Goal: Task Accomplishment & Management: Manage account settings

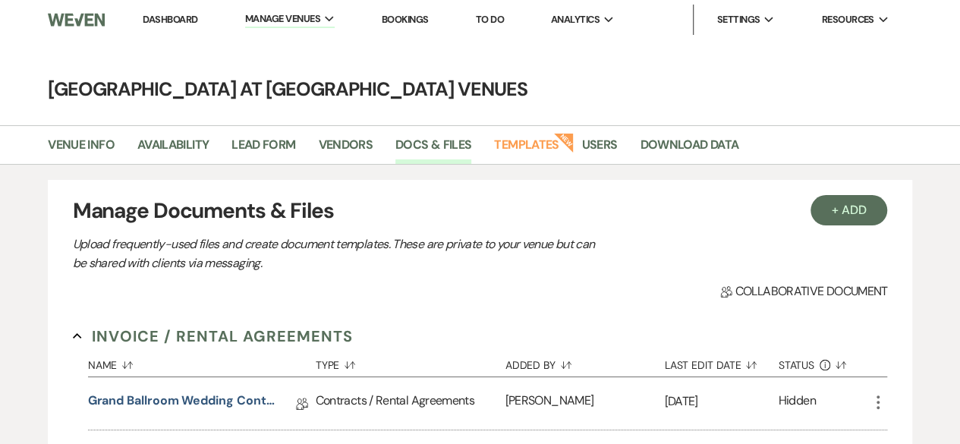
click at [165, 20] on link "Dashboard" at bounding box center [170, 19] width 55 height 13
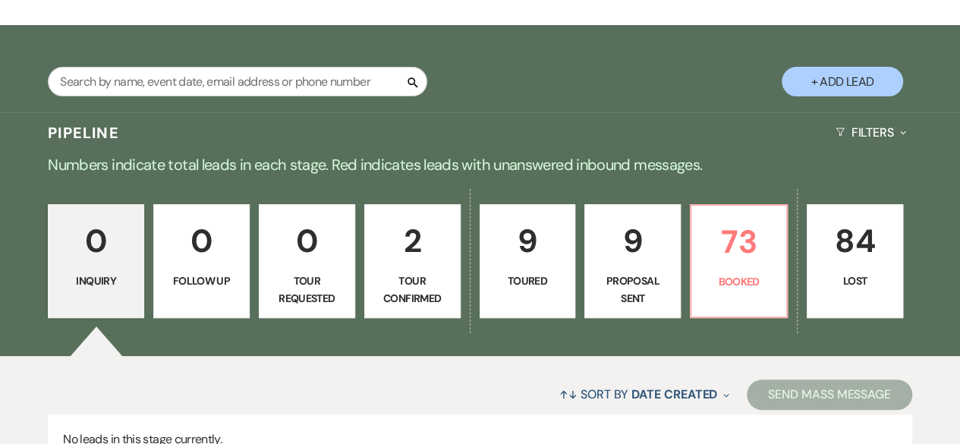
scroll to position [363, 0]
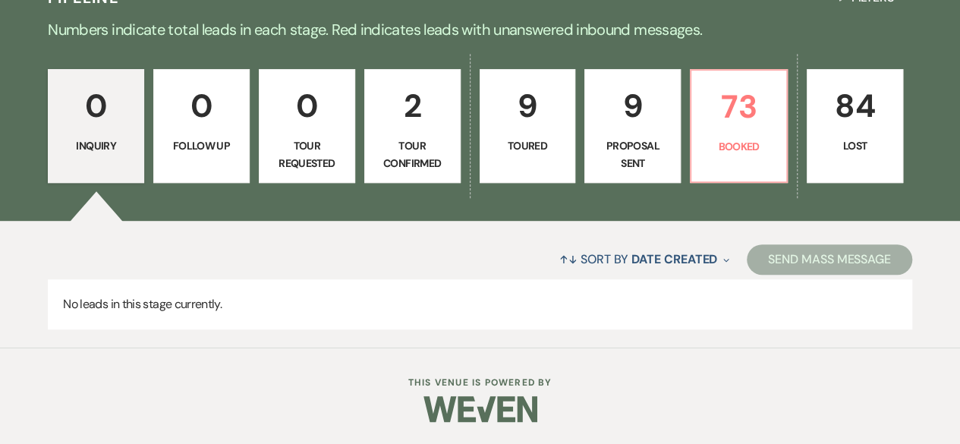
click at [533, 131] on link "9 Toured" at bounding box center [528, 126] width 96 height 114
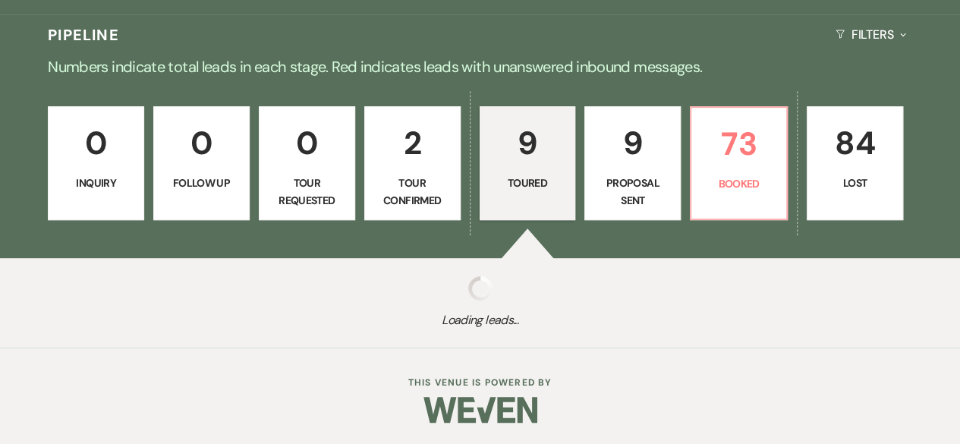
select select "5"
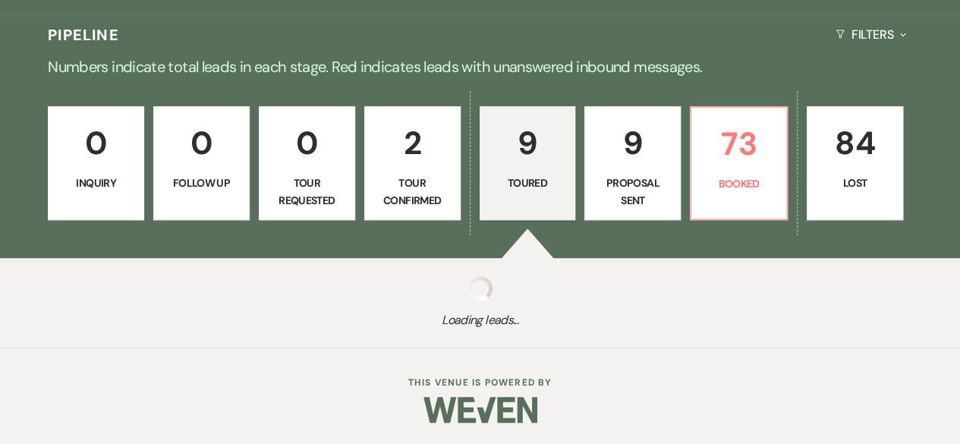
select select "5"
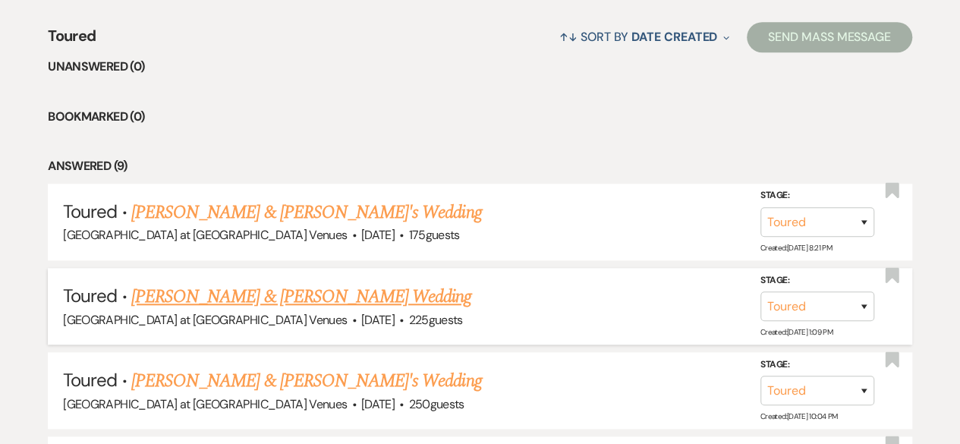
scroll to position [666, 0]
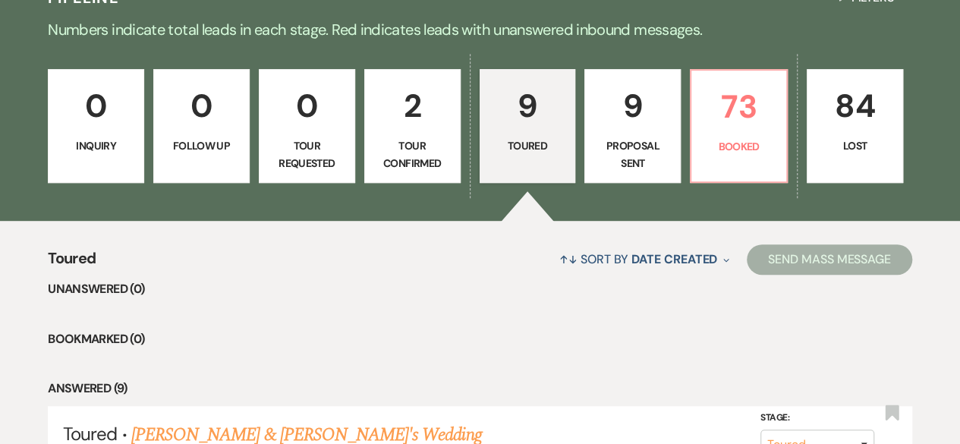
click at [647, 118] on p "9" at bounding box center [632, 105] width 77 height 51
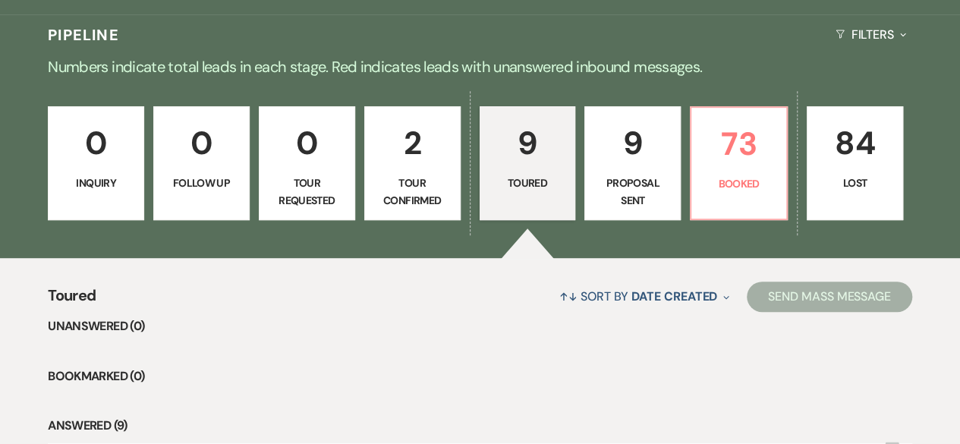
select select "6"
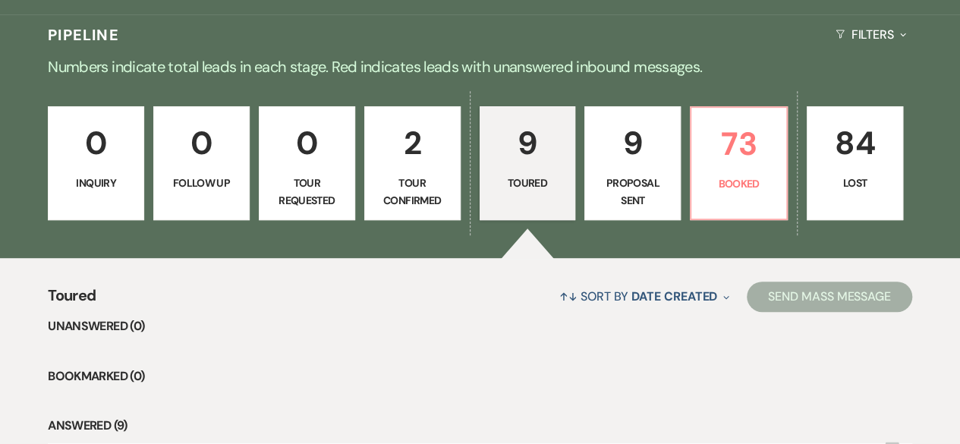
select select "6"
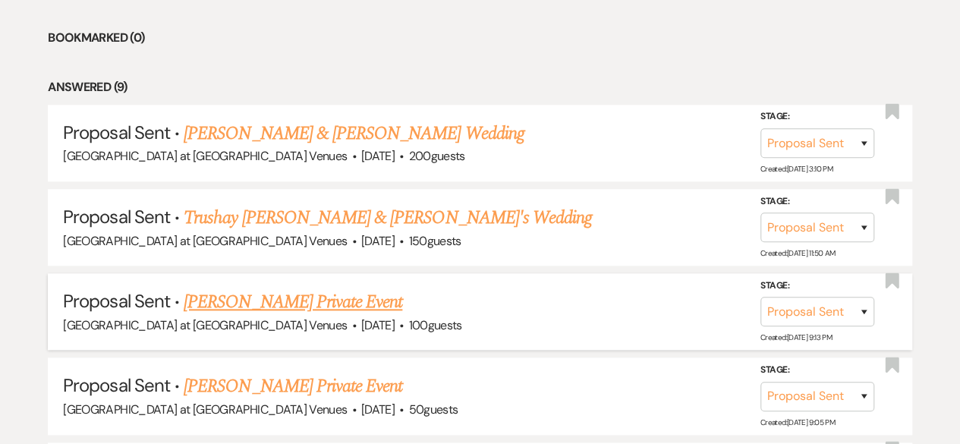
scroll to position [666, 0]
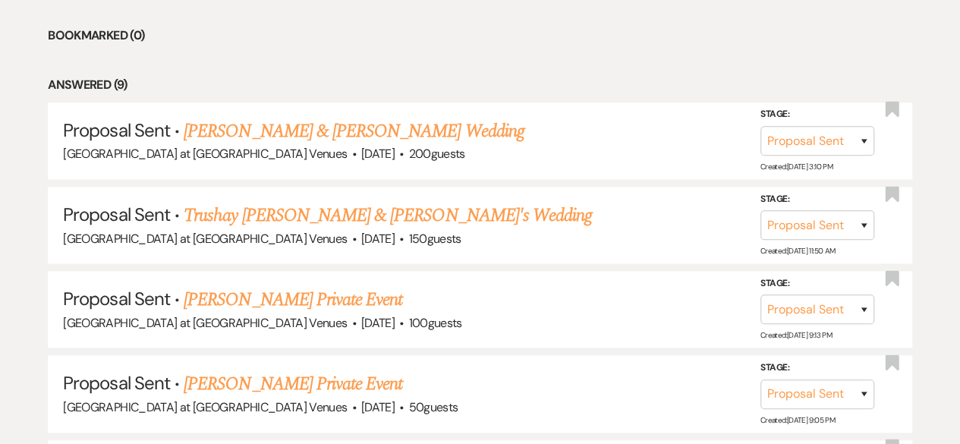
click at [277, 125] on link "[PERSON_NAME] & [PERSON_NAME] Wedding" at bounding box center [354, 131] width 340 height 27
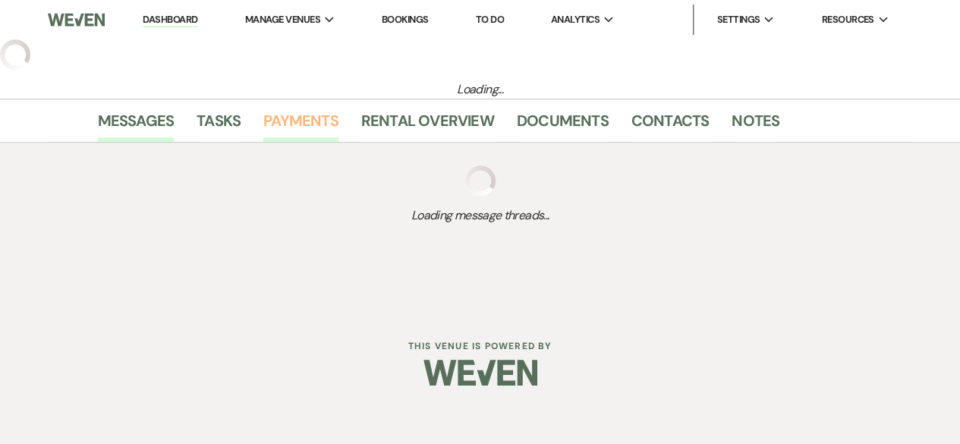
select select "6"
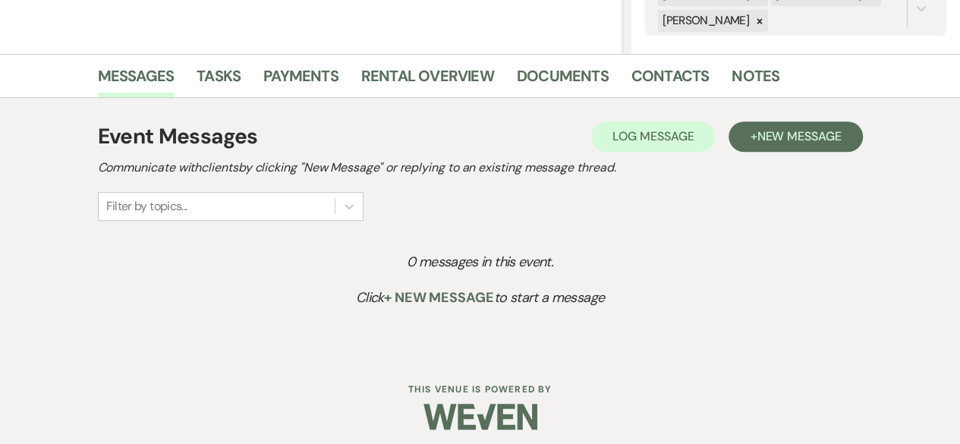
scroll to position [334, 0]
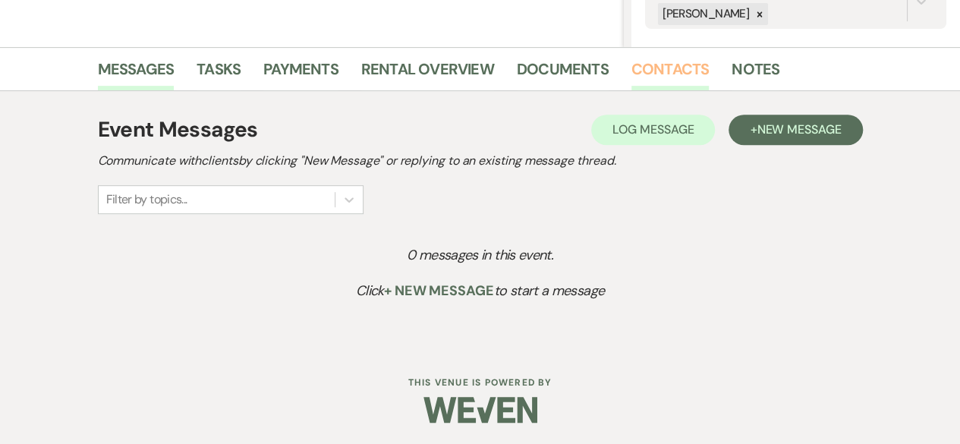
click at [644, 57] on link "Contacts" at bounding box center [670, 73] width 78 height 33
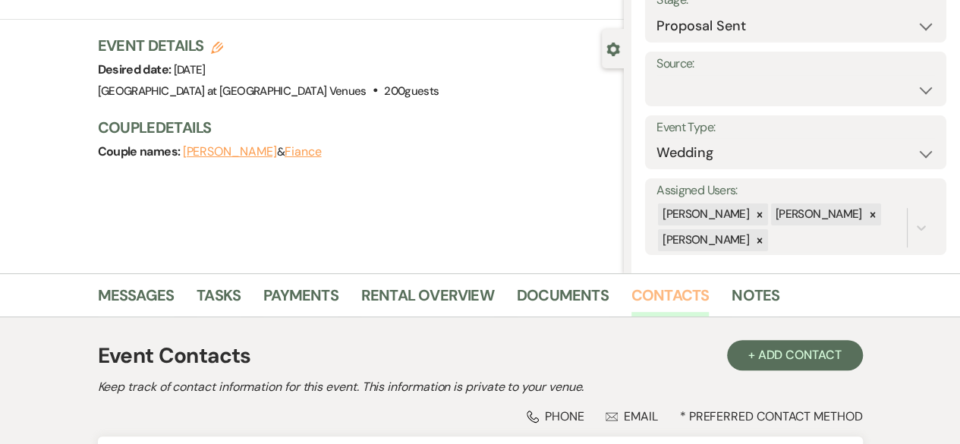
scroll to position [334, 0]
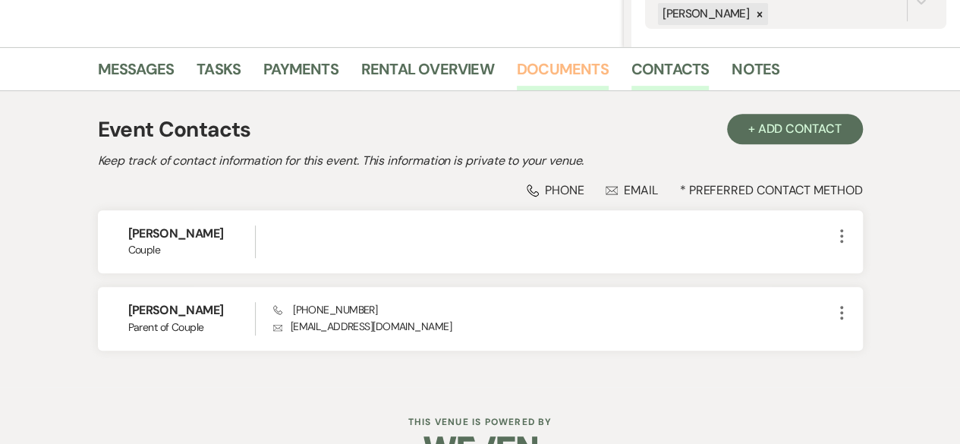
click at [539, 69] on link "Documents" at bounding box center [563, 73] width 92 height 33
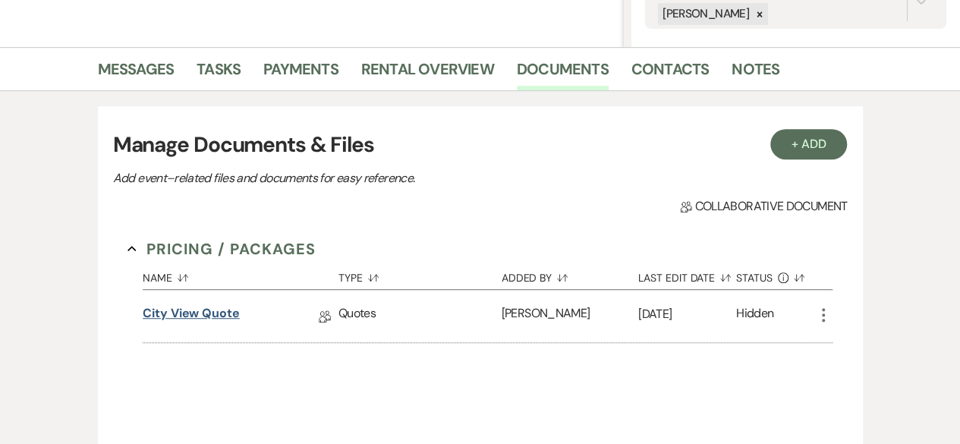
click at [206, 310] on link "City View Quote" at bounding box center [191, 316] width 97 height 24
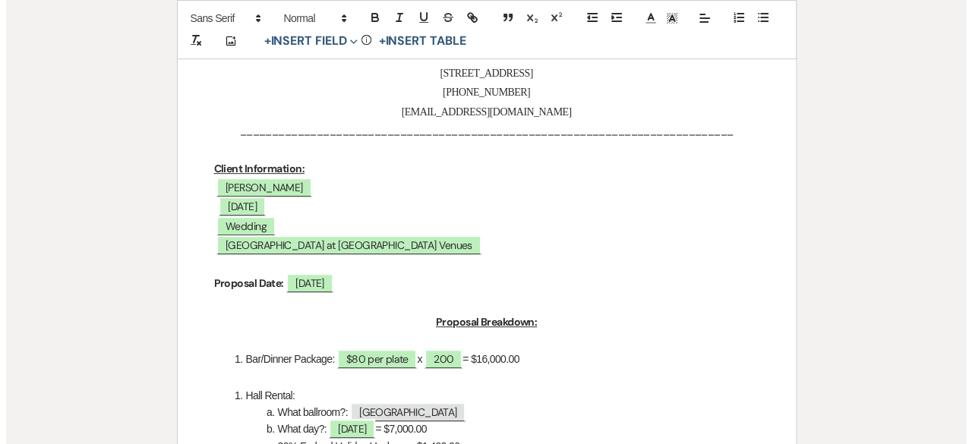
scroll to position [379, 0]
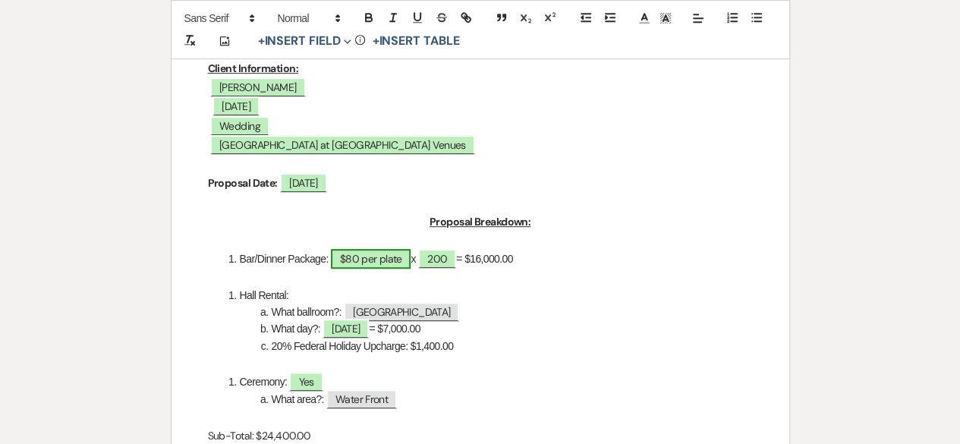
click at [348, 259] on span "$80 per plate" at bounding box center [371, 259] width 80 height 20
select select "owner"
select select "Type"
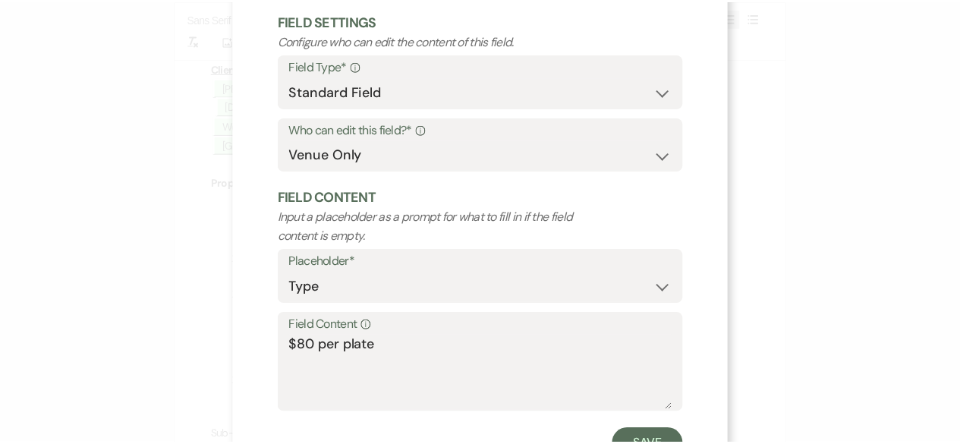
scroll to position [144, 0]
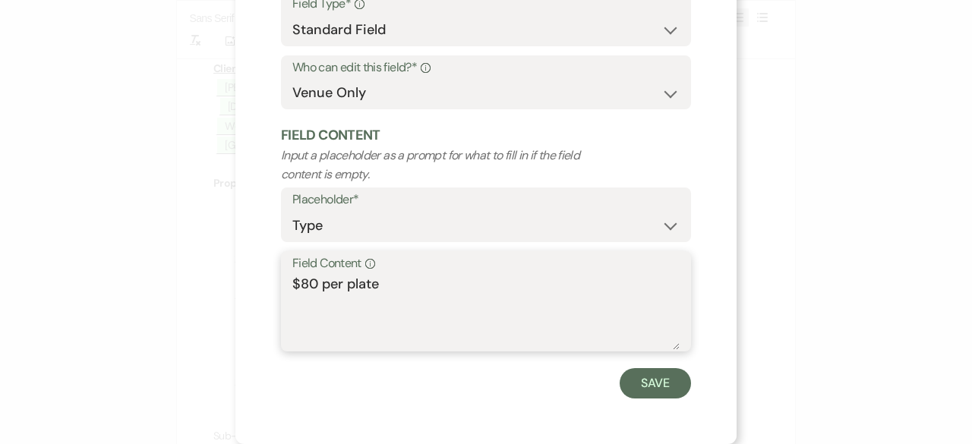
click at [302, 288] on textarea "$80 per plate" at bounding box center [485, 312] width 387 height 76
type textarea "$60 per plate"
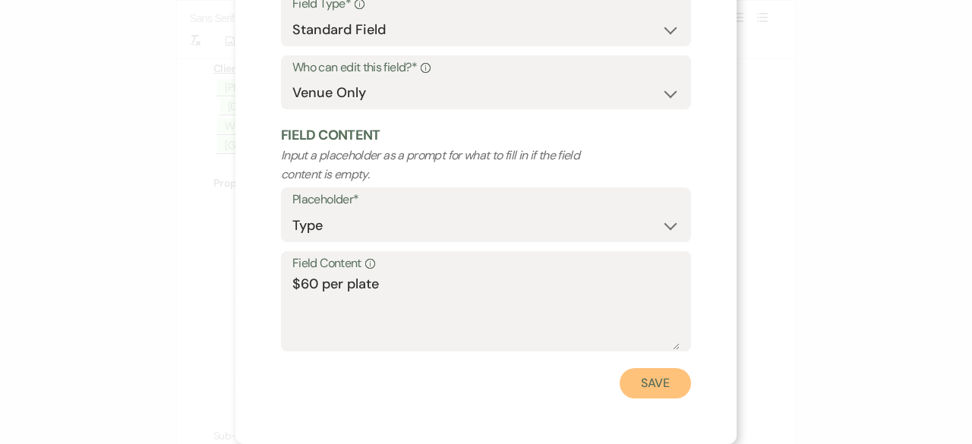
click at [621, 382] on button "Save" at bounding box center [654, 383] width 71 height 30
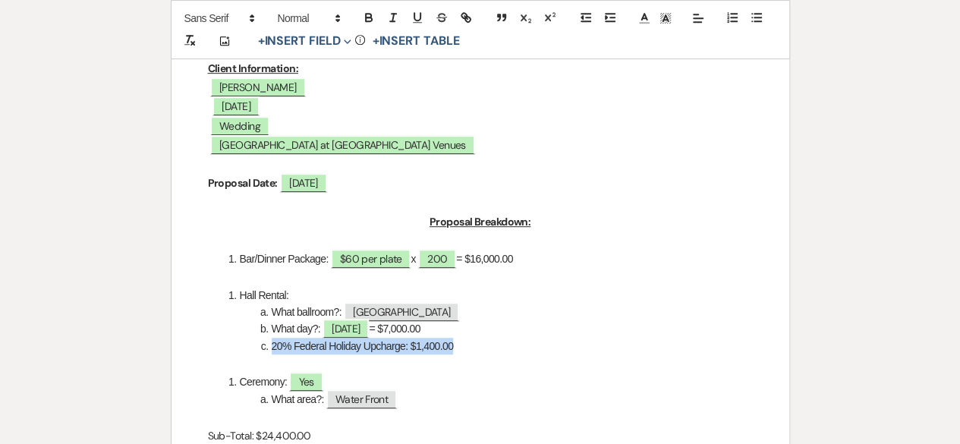
drag, startPoint x: 465, startPoint y: 348, endPoint x: 254, endPoint y: 342, distance: 211.1
click at [254, 342] on li "20% Federal Holiday Upcharge: $1,400.00" at bounding box center [488, 346] width 529 height 17
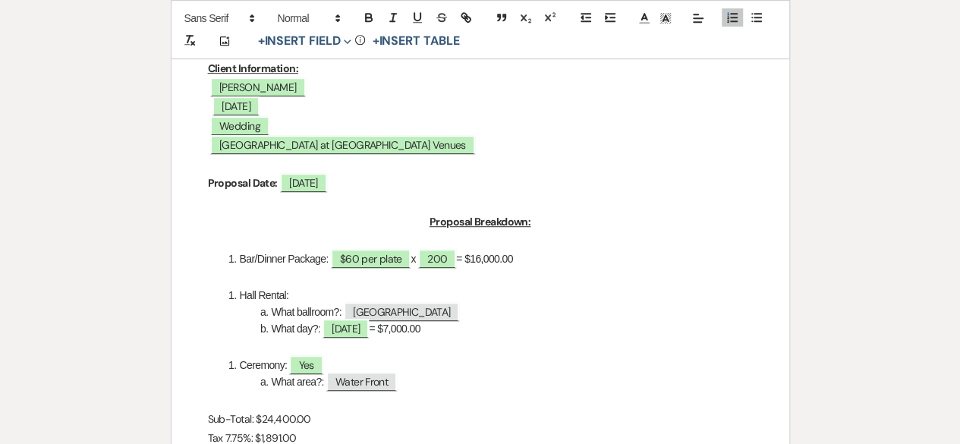
click at [407, 329] on li "What day?: ﻿ Saturday ﻿ = $7,000.00" at bounding box center [488, 328] width 529 height 17
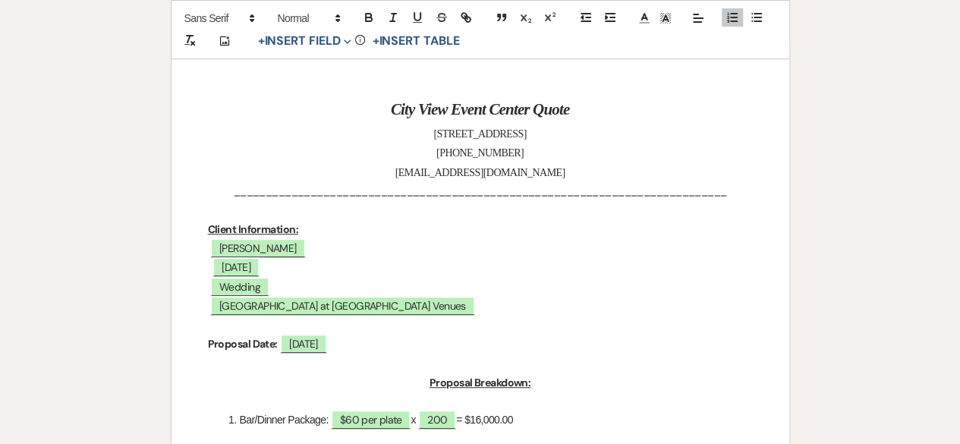
scroll to position [76, 0]
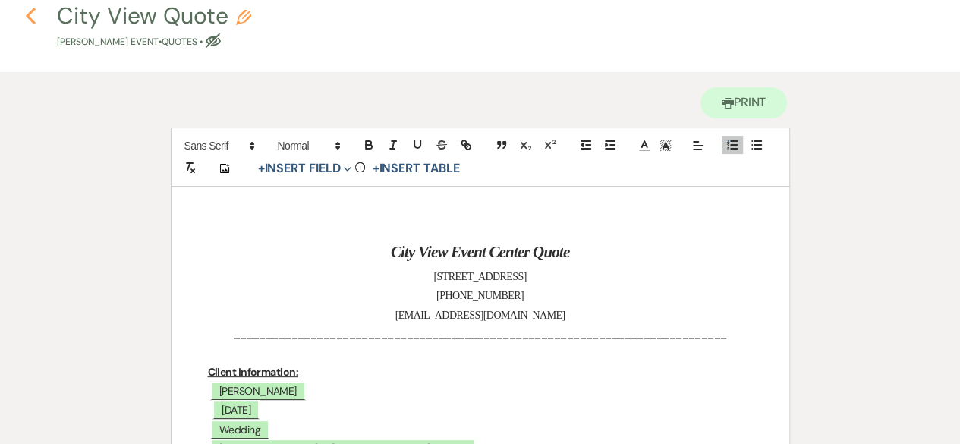
click at [33, 17] on icon "Previous" at bounding box center [30, 16] width 11 height 18
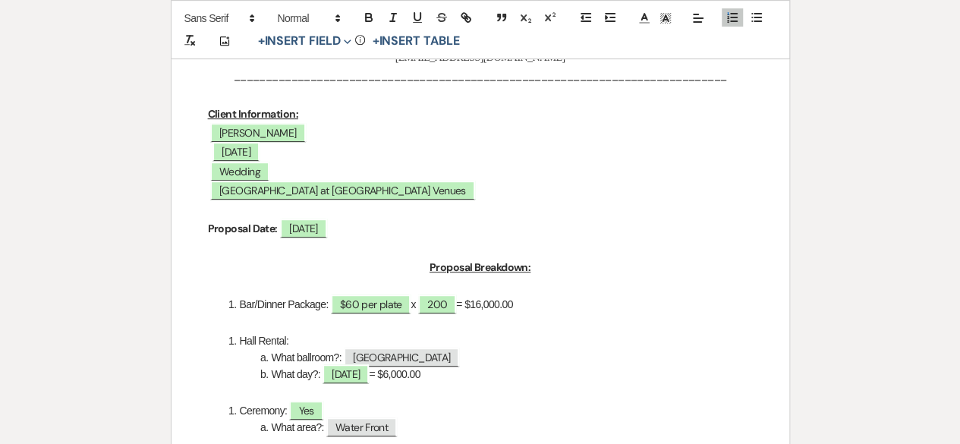
select select "6"
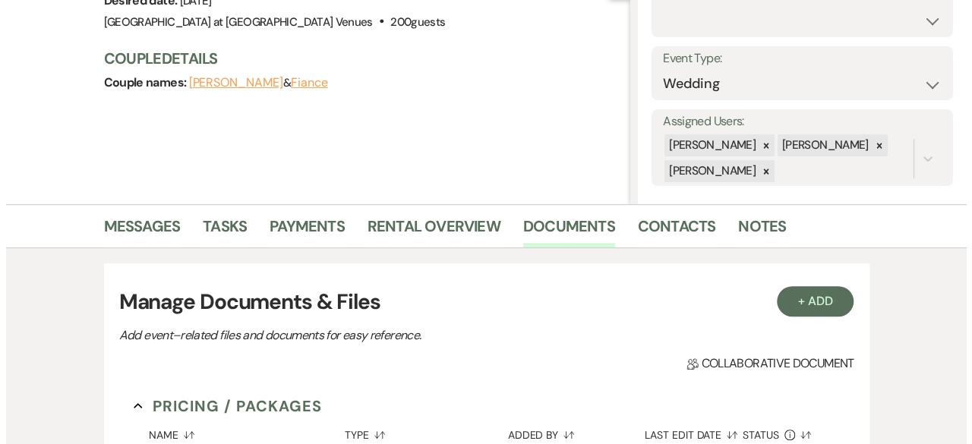
scroll to position [30, 0]
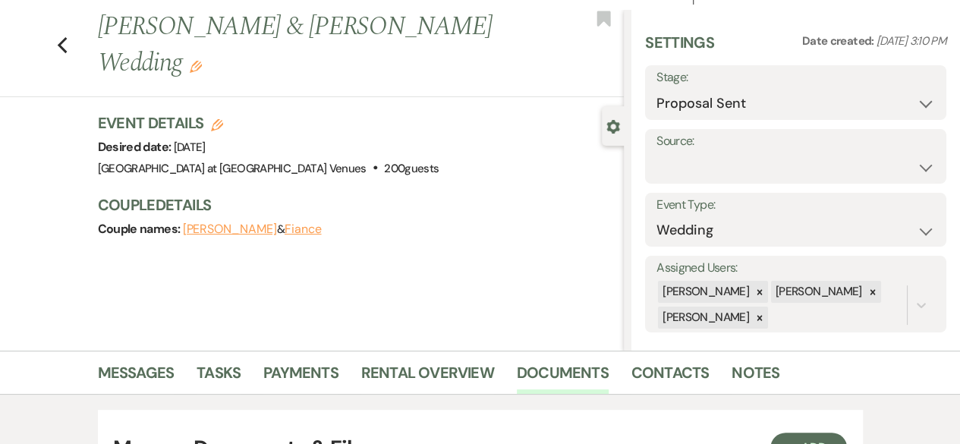
click at [223, 119] on icon "Edit" at bounding box center [217, 125] width 12 height 12
select select "783"
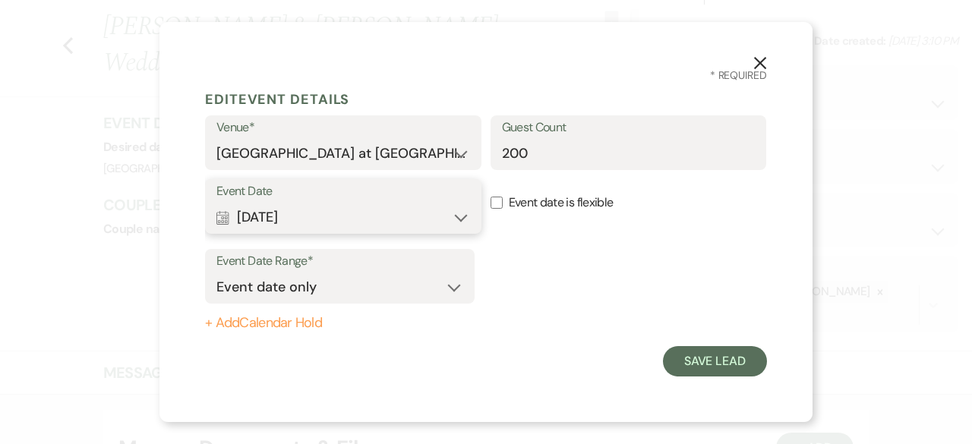
click at [461, 225] on button "Calendar Jul 04, 2026 Expand" at bounding box center [343, 217] width 254 height 30
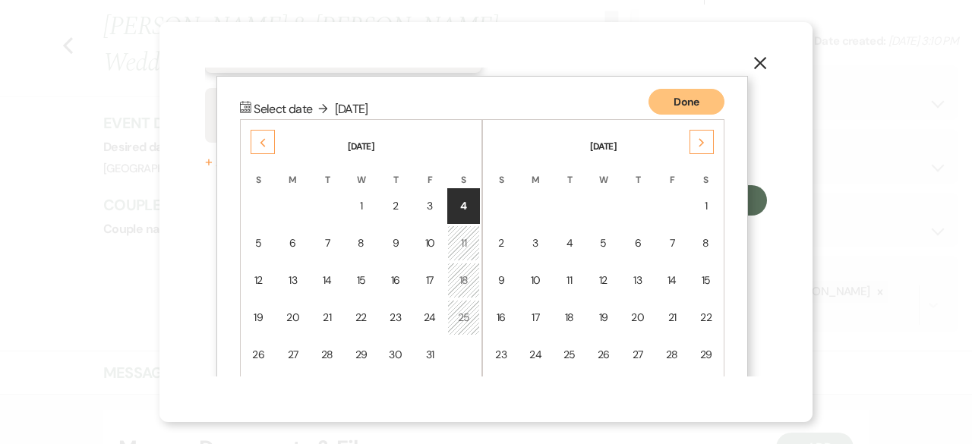
scroll to position [193, 0]
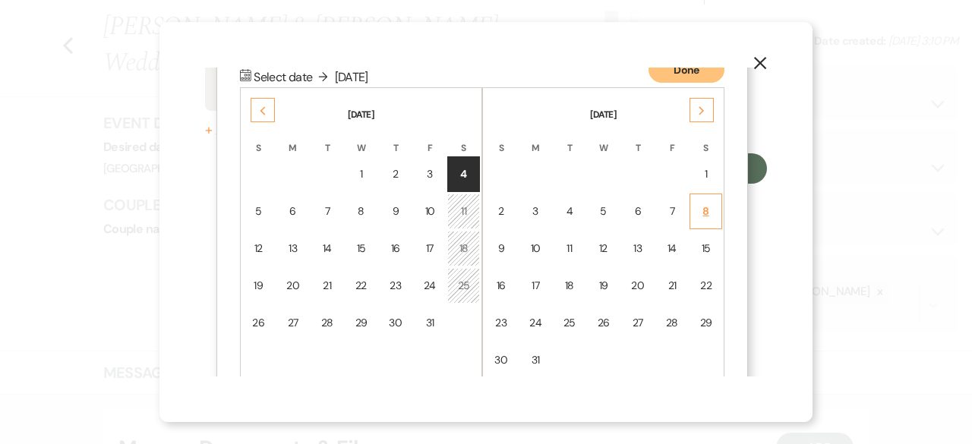
click at [713, 220] on td "8" at bounding box center [705, 212] width 33 height 36
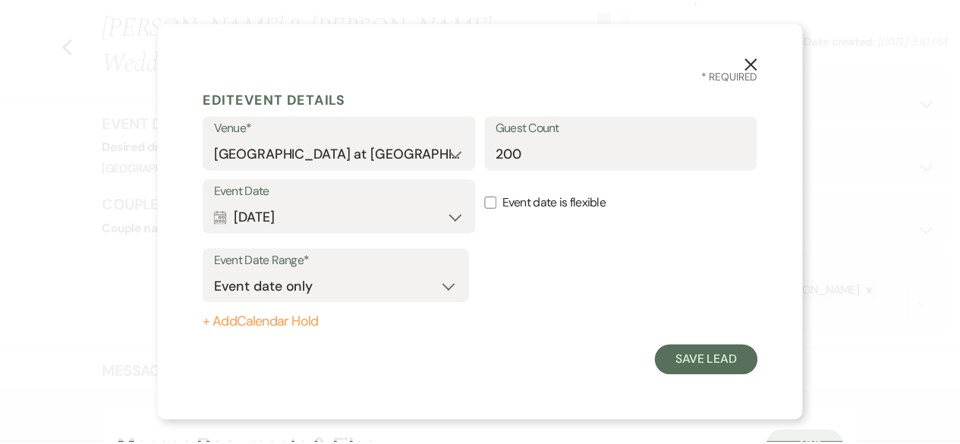
scroll to position [0, 0]
click at [743, 366] on button "Save Lead" at bounding box center [715, 361] width 104 height 30
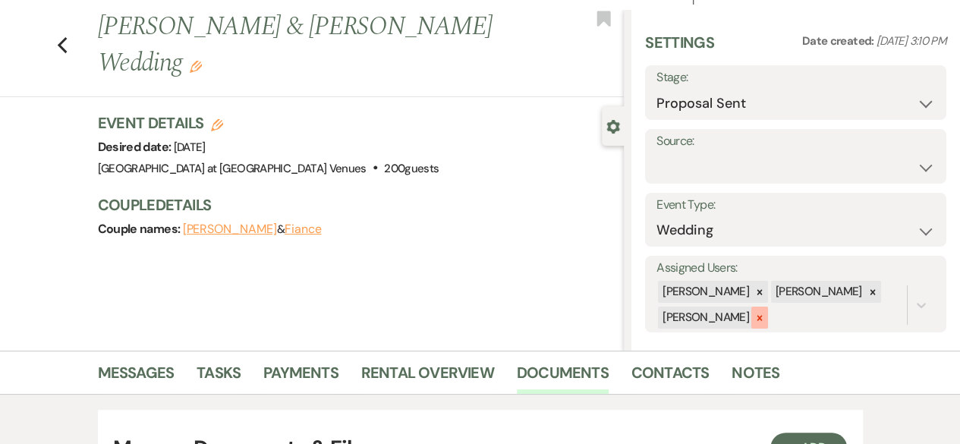
click at [754, 313] on icon at bounding box center [759, 318] width 11 height 11
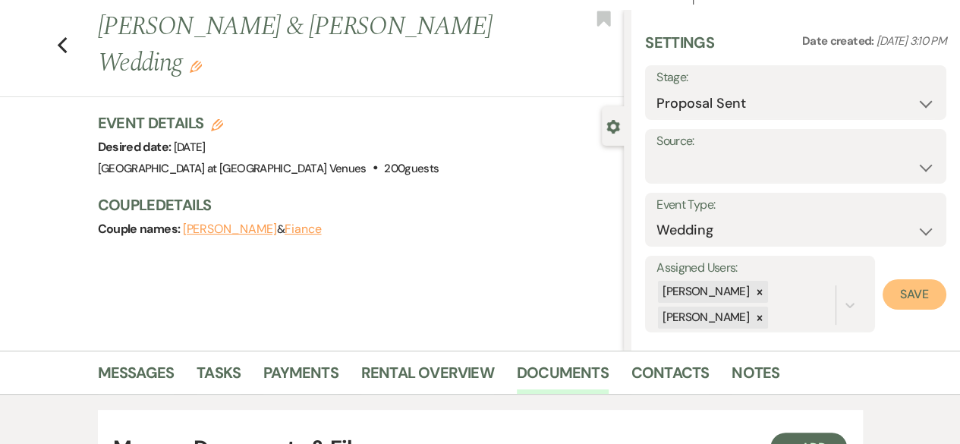
click at [927, 295] on button "Save" at bounding box center [915, 294] width 64 height 30
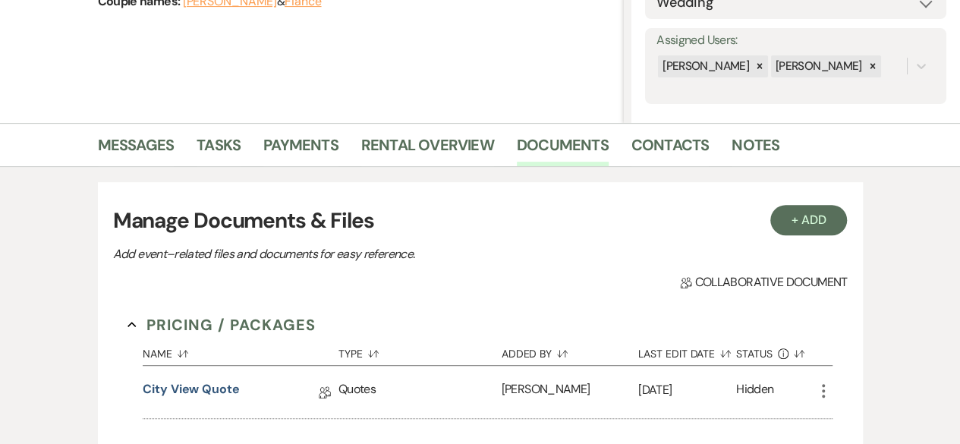
scroll to position [410, 0]
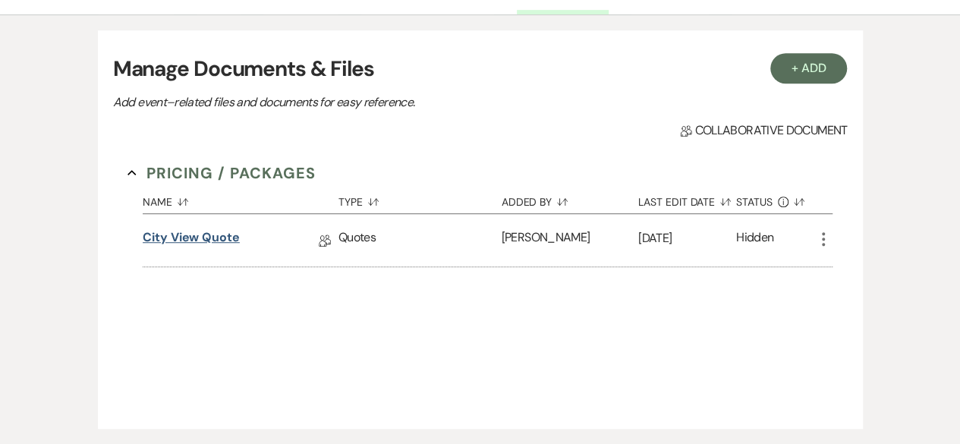
click at [234, 235] on link "City View Quote" at bounding box center [191, 240] width 97 height 24
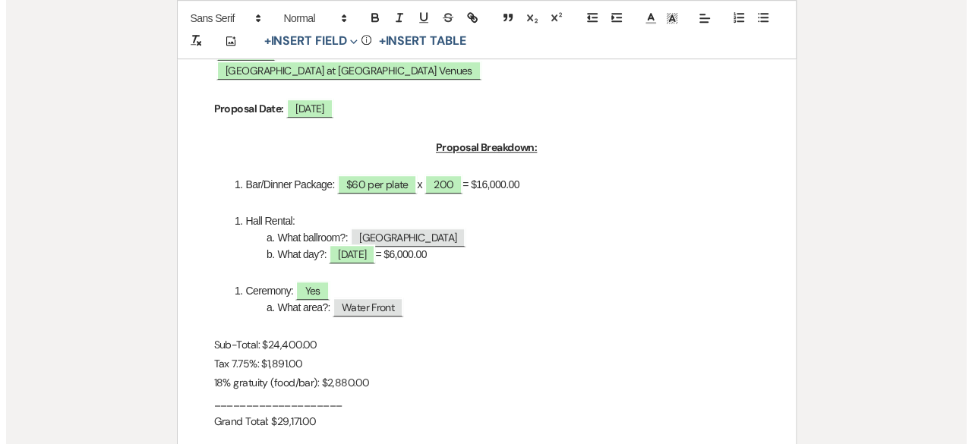
scroll to position [531, 0]
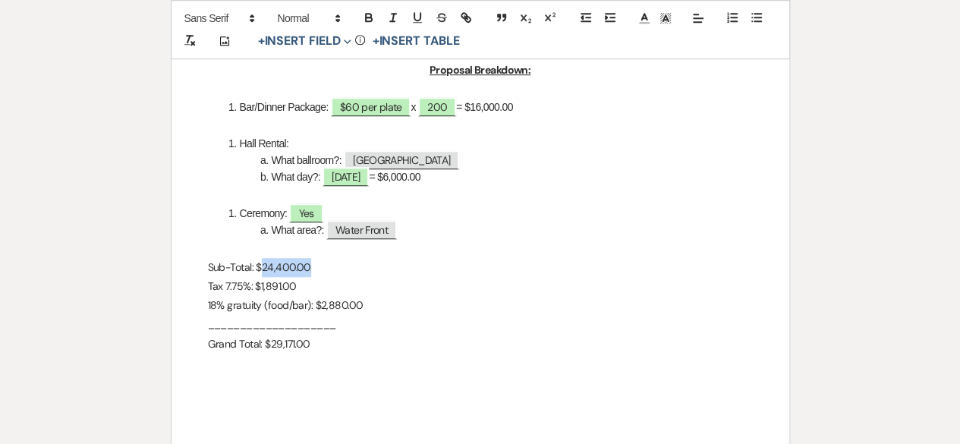
drag, startPoint x: 322, startPoint y: 266, endPoint x: 264, endPoint y: 268, distance: 57.7
click at [263, 268] on p "Sub-Total: $24,400.00" at bounding box center [480, 267] width 545 height 19
click at [430, 238] on li "What area?: ﻿ Water Front ﻿" at bounding box center [488, 230] width 529 height 17
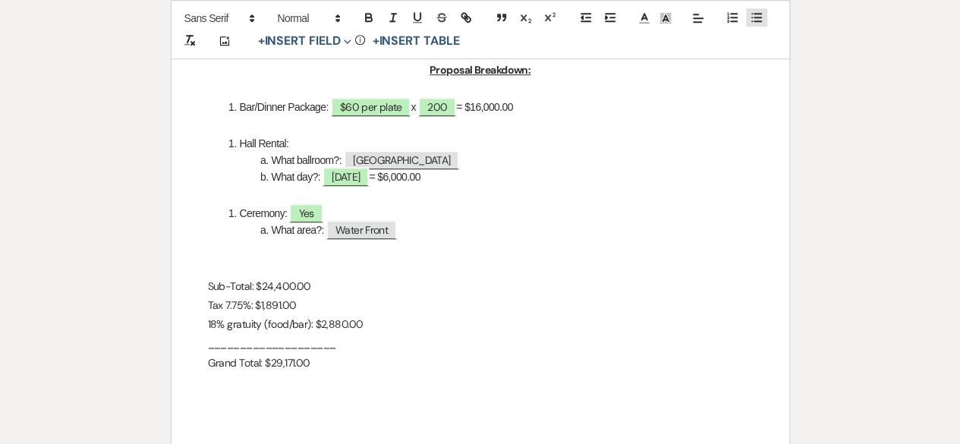
click at [754, 17] on line "button" at bounding box center [757, 17] width 7 height 0
click at [743, 18] on span at bounding box center [732, 20] width 24 height 13
click at [732, 16] on icon "button" at bounding box center [733, 18] width 14 height 14
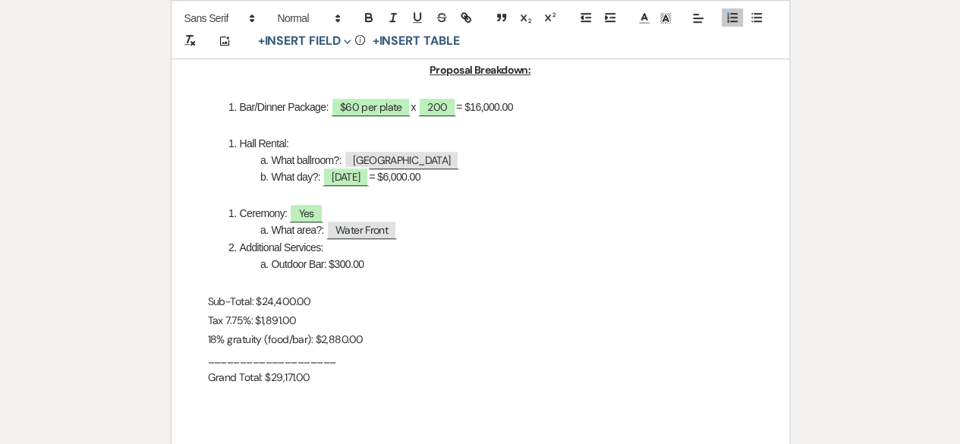
click at [492, 109] on li "Bar/Dinner Package: ﻿ $60 per plate ﻿ x ﻿ 200 ﻿ = $16,000.00" at bounding box center [488, 107] width 529 height 17
drag, startPoint x: 342, startPoint y: 345, endPoint x: 368, endPoint y: 354, distance: 28.1
click at [343, 345] on p "18% gratuity (food/bar): $2,880.00" at bounding box center [480, 339] width 545 height 19
drag, startPoint x: 328, startPoint y: 303, endPoint x: 266, endPoint y: 311, distance: 62.8
click at [263, 306] on p "Sub-Total: $24,400.00" at bounding box center [480, 301] width 545 height 19
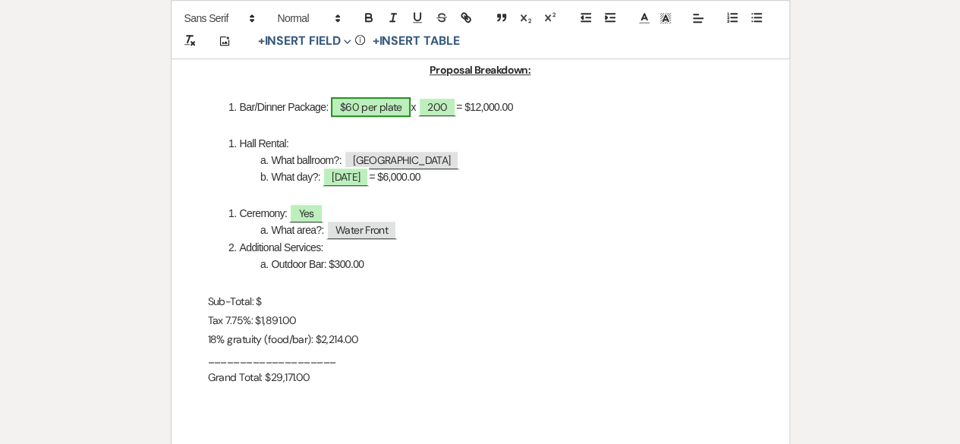
click at [373, 109] on span "$60 per plate" at bounding box center [371, 107] width 80 height 20
select select "owner"
select select "Type"
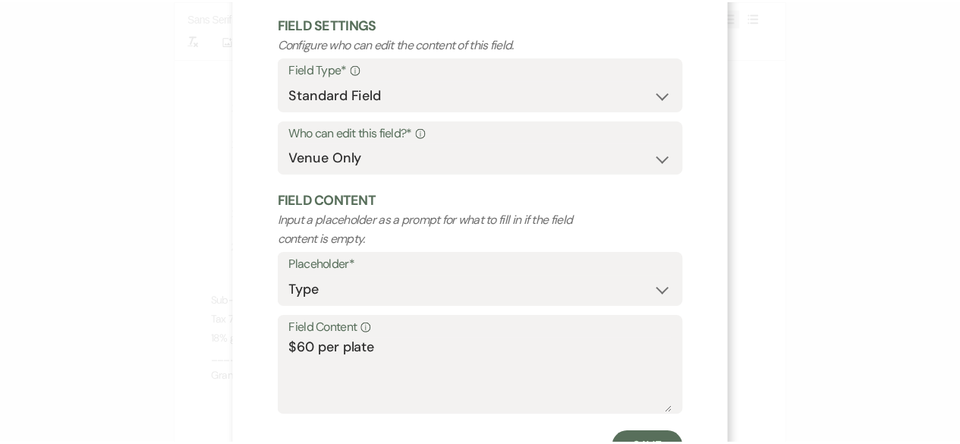
scroll to position [144, 0]
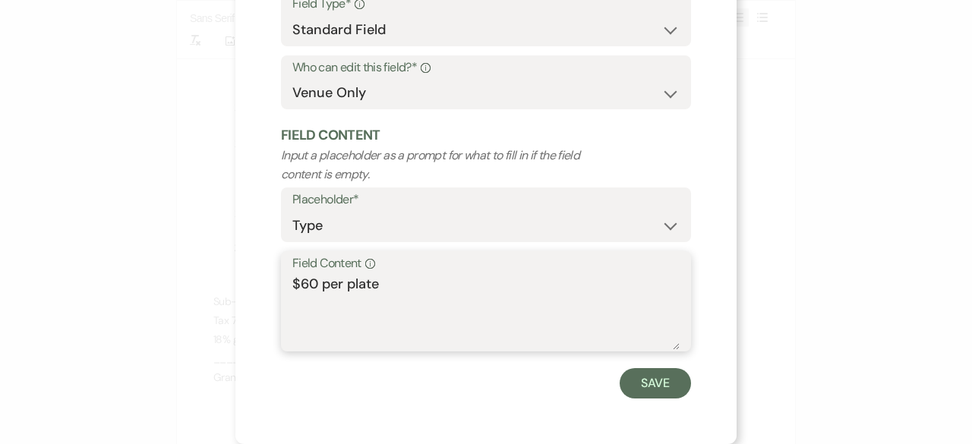
drag, startPoint x: 382, startPoint y: 284, endPoint x: 607, endPoint y: 379, distance: 244.6
click at [384, 283] on textarea "$60 per plate" at bounding box center [485, 312] width 387 height 76
type textarea "$60 per guest (plated)"
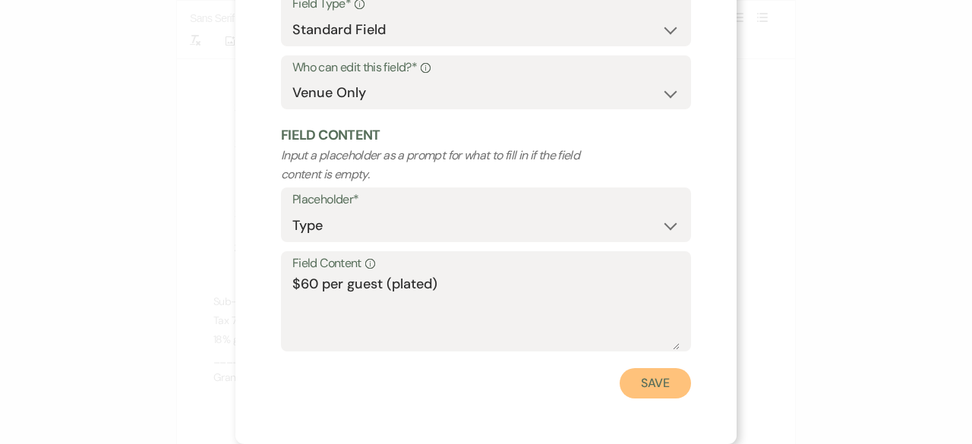
click at [639, 395] on button "Save" at bounding box center [654, 383] width 71 height 30
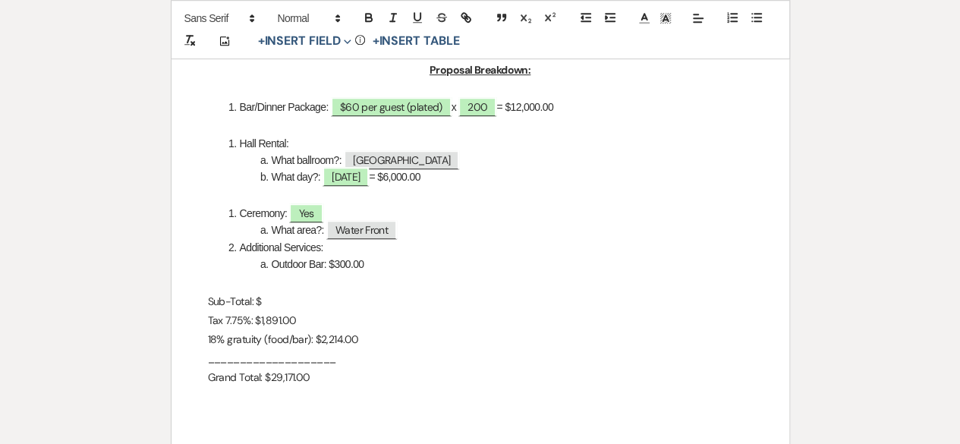
click at [287, 297] on p "Sub-Total: $" at bounding box center [480, 301] width 545 height 19
drag, startPoint x: 292, startPoint y: 326, endPoint x: 371, endPoint y: 339, distance: 80.1
click at [293, 326] on p "Tax 7.75%: $1,891.00" at bounding box center [480, 320] width 545 height 19
drag, startPoint x: 318, startPoint y: 374, endPoint x: 326, endPoint y: 382, distance: 11.3
click at [319, 374] on p "Grand Total: $29,171.00" at bounding box center [480, 377] width 545 height 19
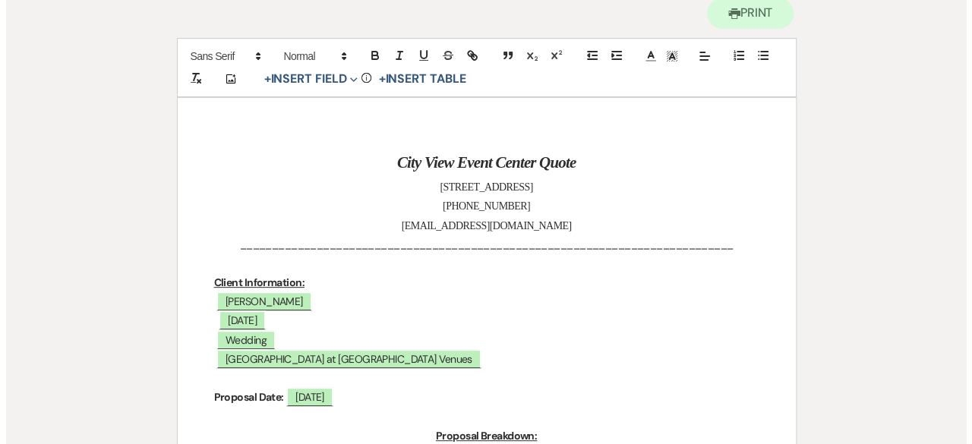
scroll to position [379, 0]
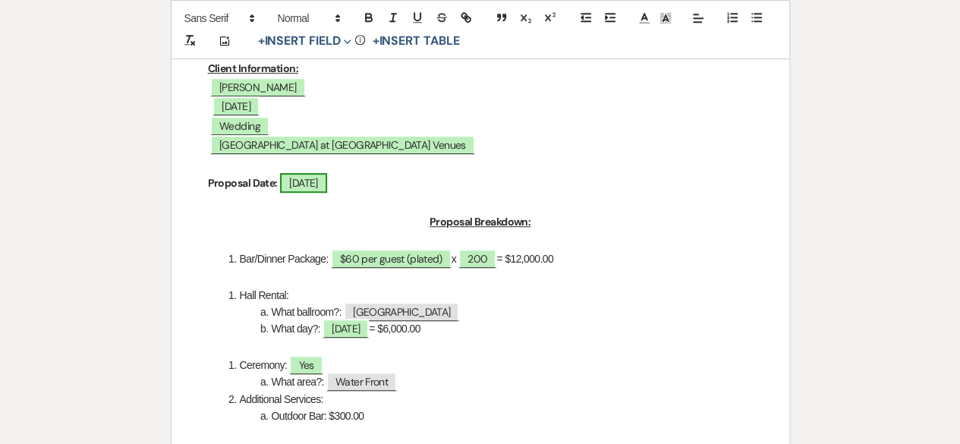
click at [313, 178] on span "7/14/25" at bounding box center [303, 183] width 47 height 20
select select "owner"
select select "Date"
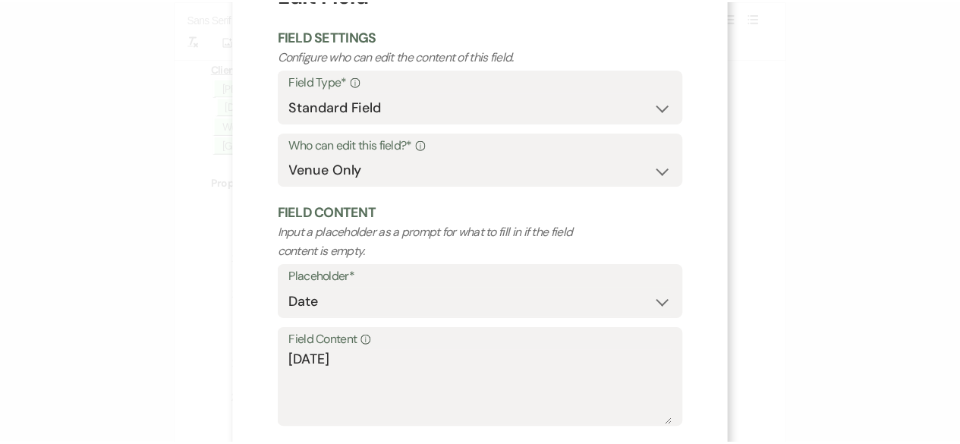
scroll to position [144, 0]
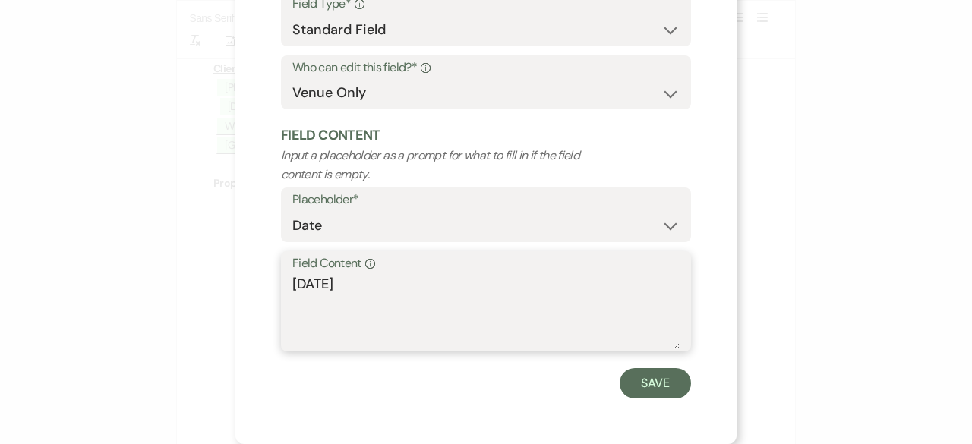
drag, startPoint x: 362, startPoint y: 280, endPoint x: 290, endPoint y: 295, distance: 73.7
click at [235, 269] on div "X Edit Field Field Settings Configure who can edit the content of this field. F…" at bounding box center [485, 150] width 501 height 588
type textarea "8/15/25"
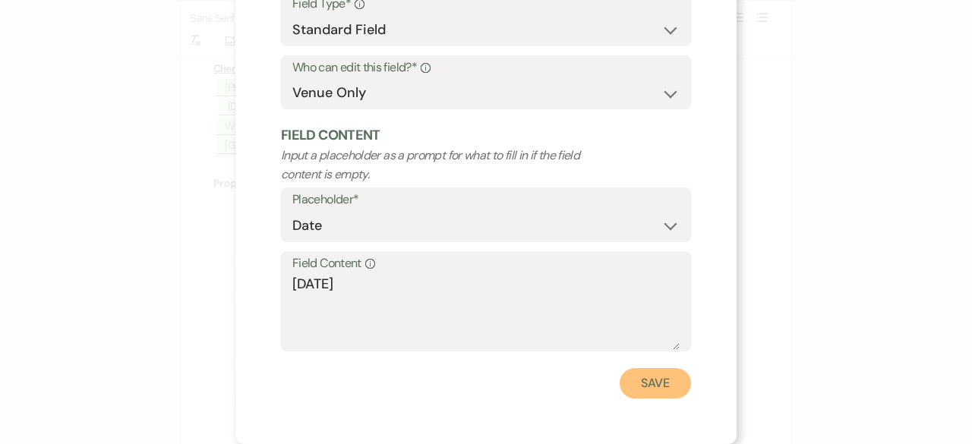
click at [635, 373] on button "Save" at bounding box center [654, 383] width 71 height 30
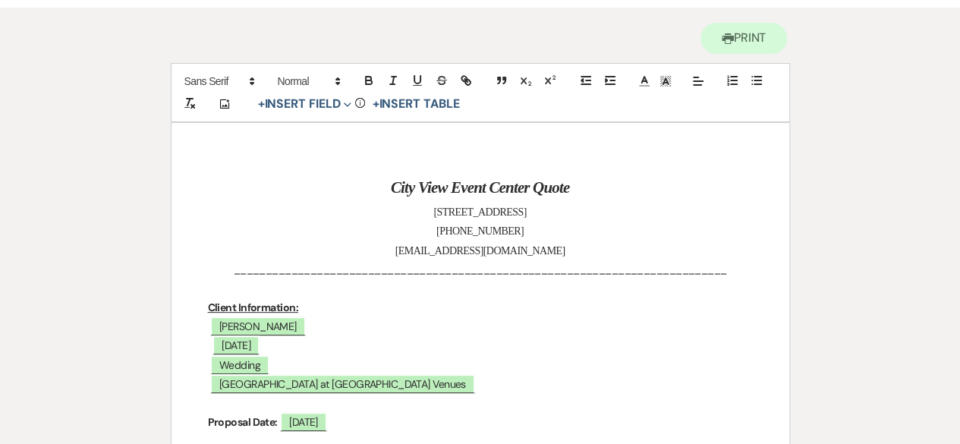
scroll to position [0, 0]
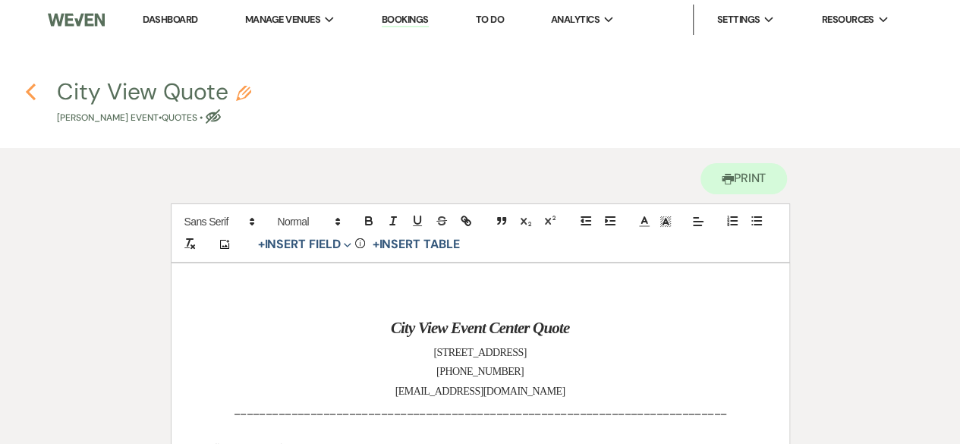
click at [33, 92] on icon "Previous" at bounding box center [30, 92] width 11 height 18
select select "6"
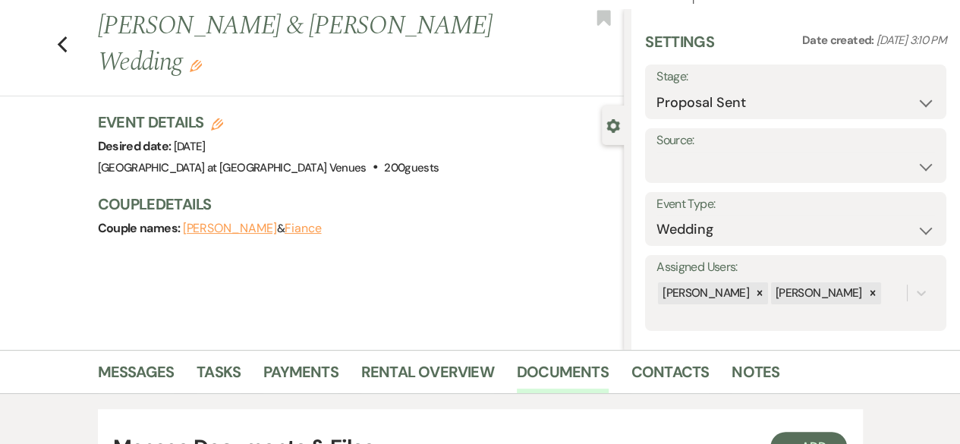
scroll to position [30, 0]
click at [143, 377] on link "Messages" at bounding box center [136, 377] width 77 height 33
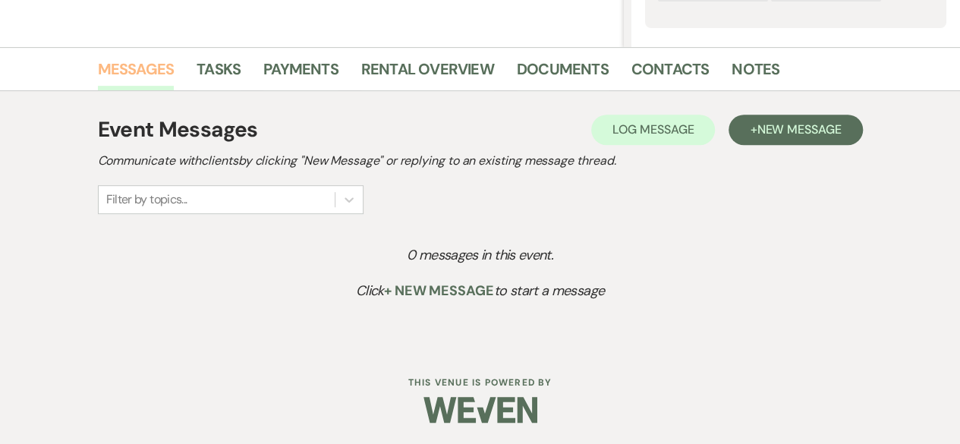
scroll to position [334, 0]
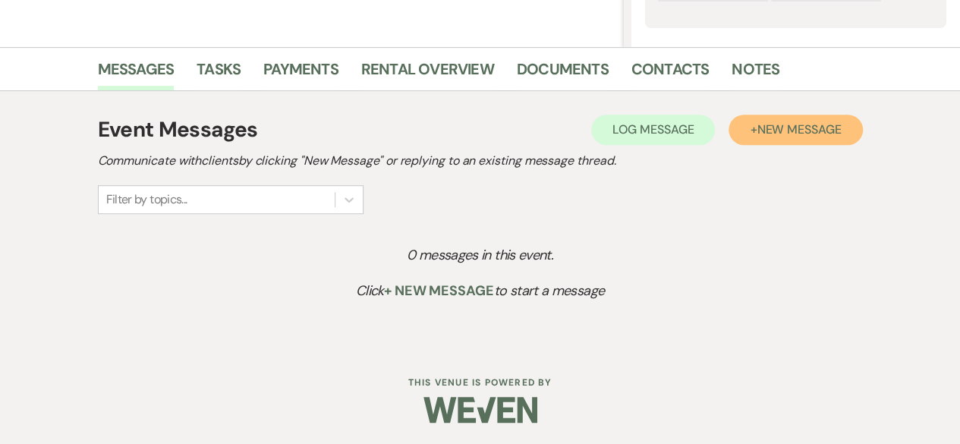
click at [801, 143] on button "+ New Message" at bounding box center [796, 130] width 134 height 30
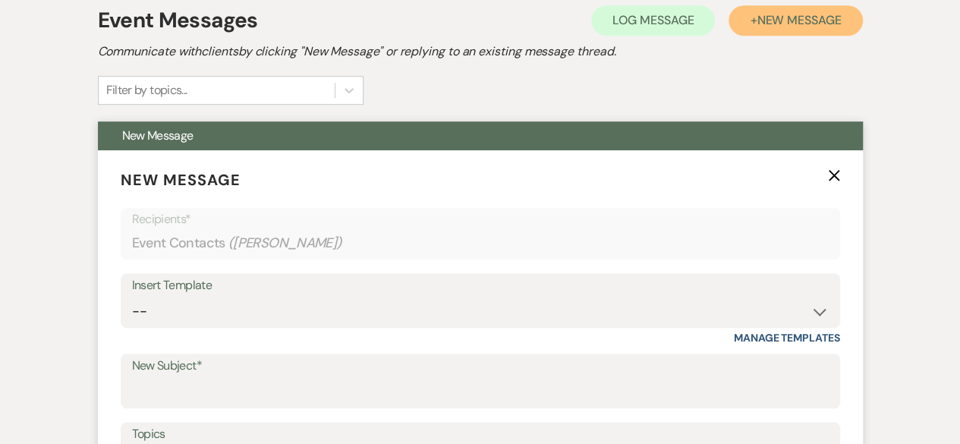
scroll to position [562, 0]
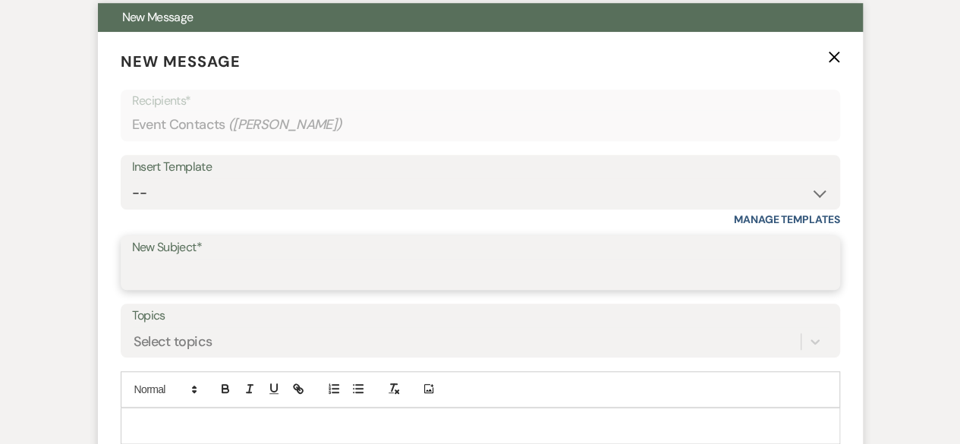
click at [188, 274] on input "New Subject*" at bounding box center [480, 274] width 697 height 30
type input "Quote and Contract"
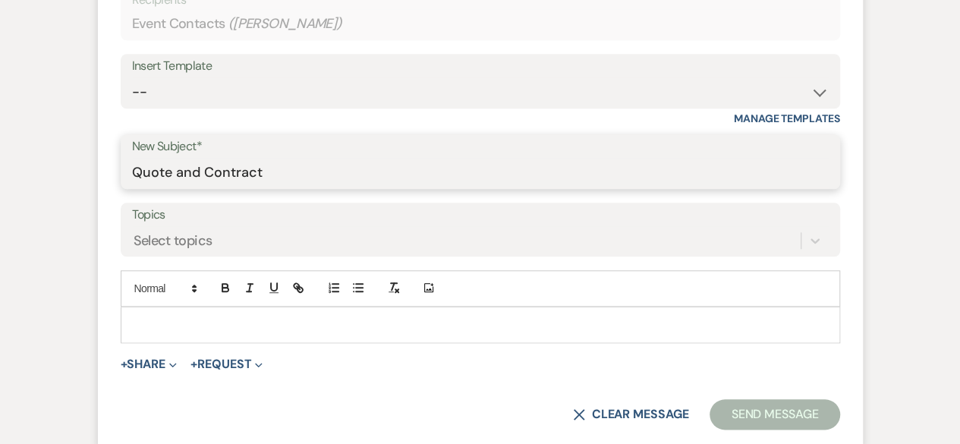
scroll to position [789, 0]
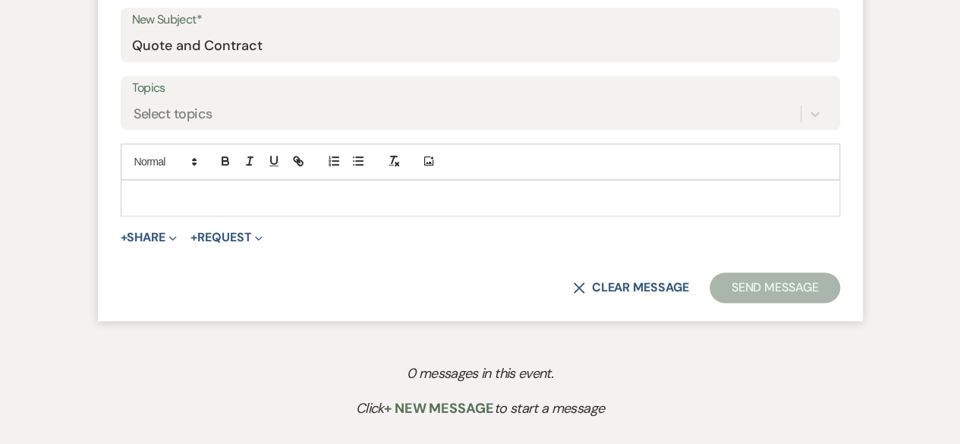
click at [161, 194] on p at bounding box center [480, 198] width 695 height 17
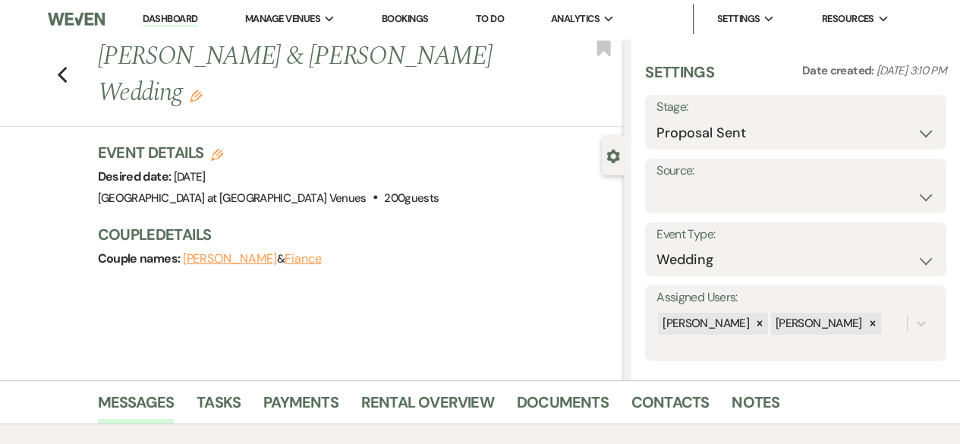
scroll to position [0, 0]
click at [643, 397] on link "Contacts" at bounding box center [670, 407] width 78 height 33
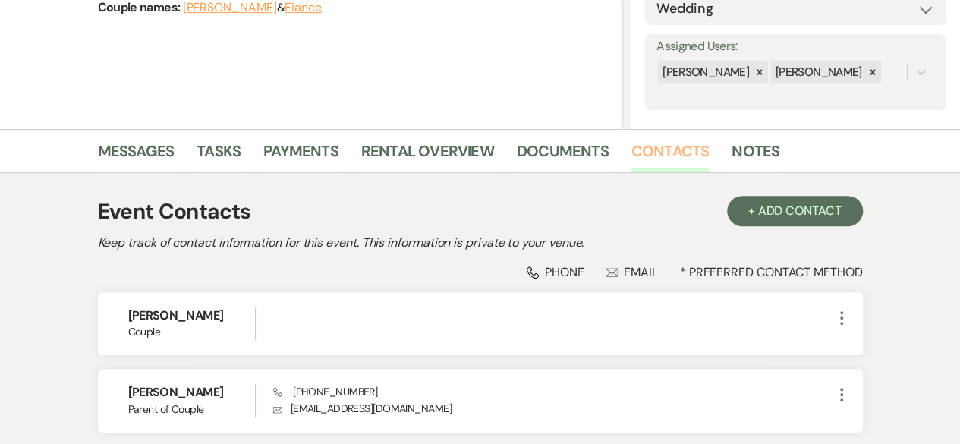
scroll to position [70, 0]
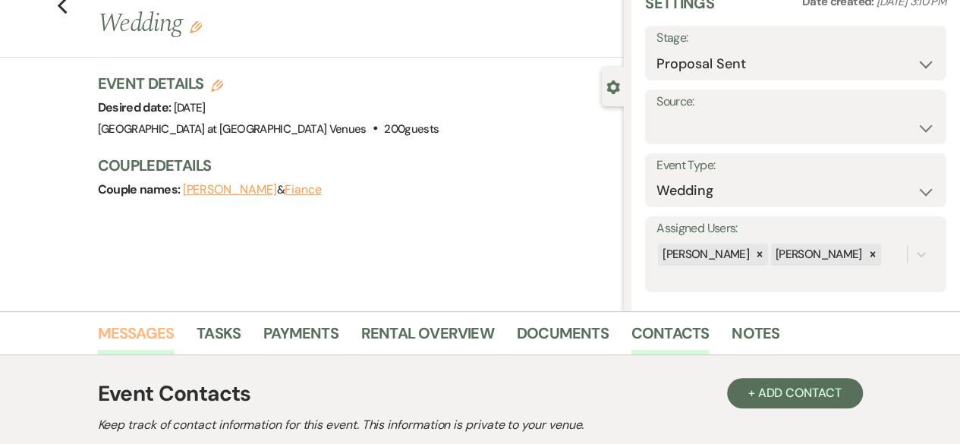
click at [153, 331] on link "Messages" at bounding box center [136, 337] width 77 height 33
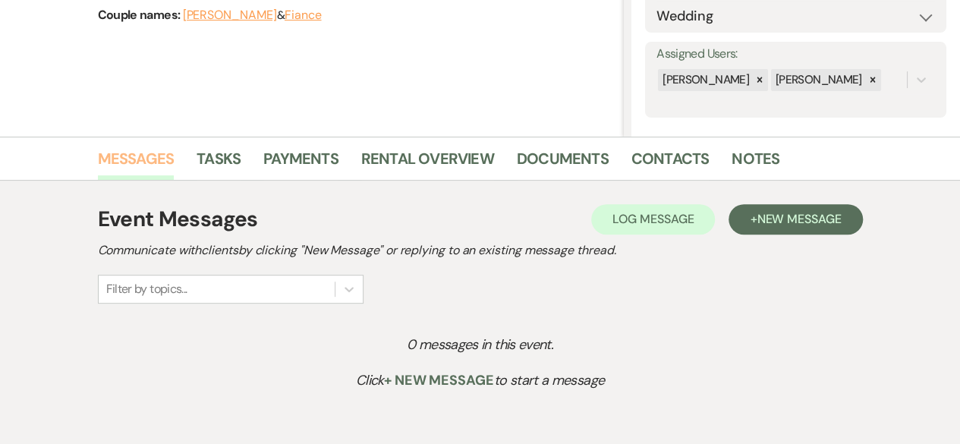
scroll to position [334, 0]
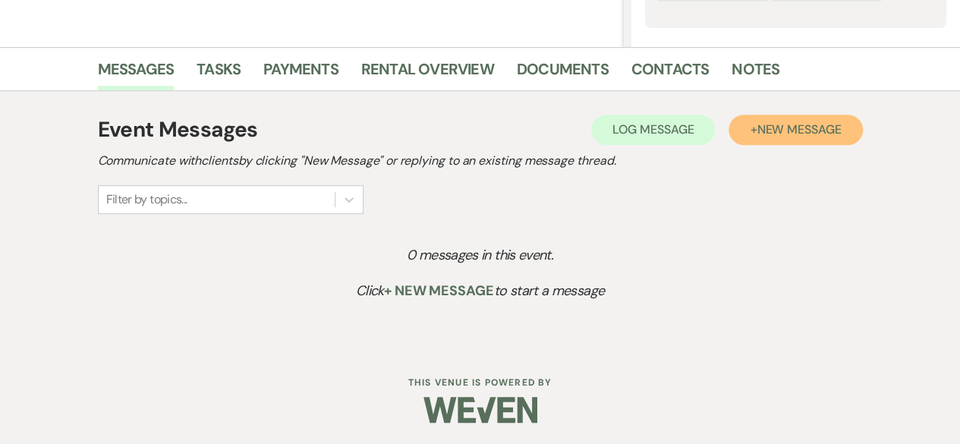
click at [804, 115] on button "+ New Message" at bounding box center [796, 130] width 134 height 30
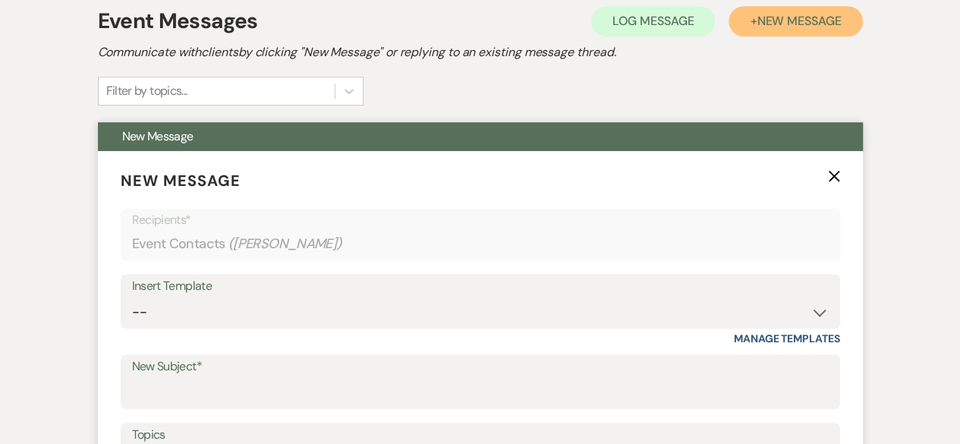
scroll to position [562, 0]
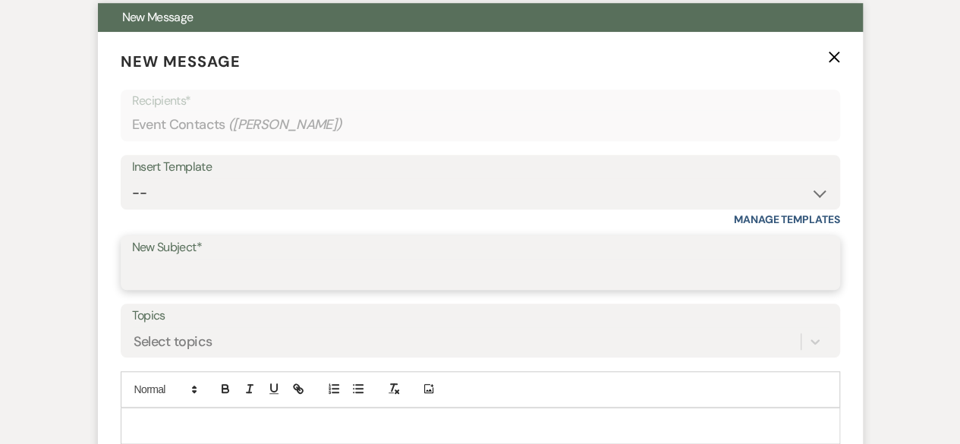
click at [200, 279] on input "New Subject*" at bounding box center [480, 274] width 697 height 30
type input "Quote and Contract"
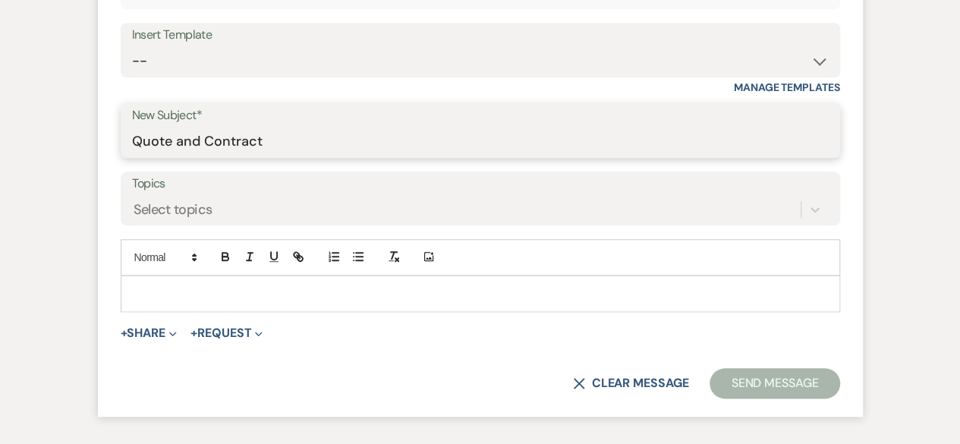
scroll to position [789, 0]
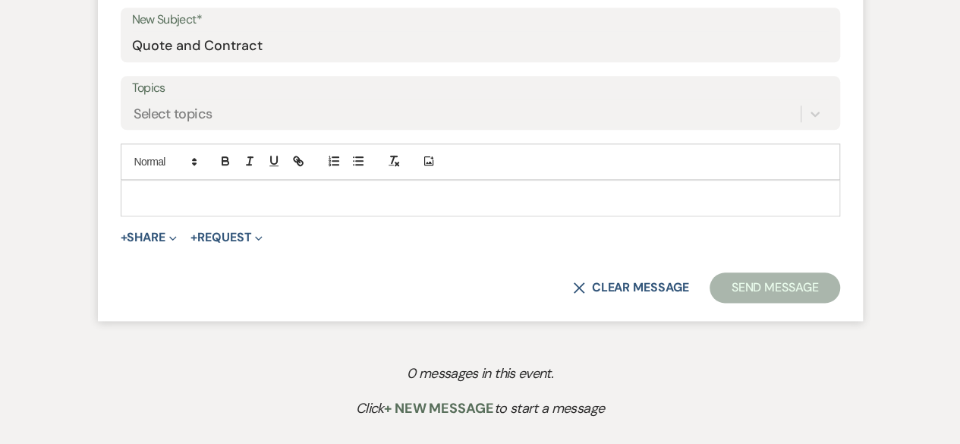
click at [172, 191] on p at bounding box center [480, 198] width 695 height 17
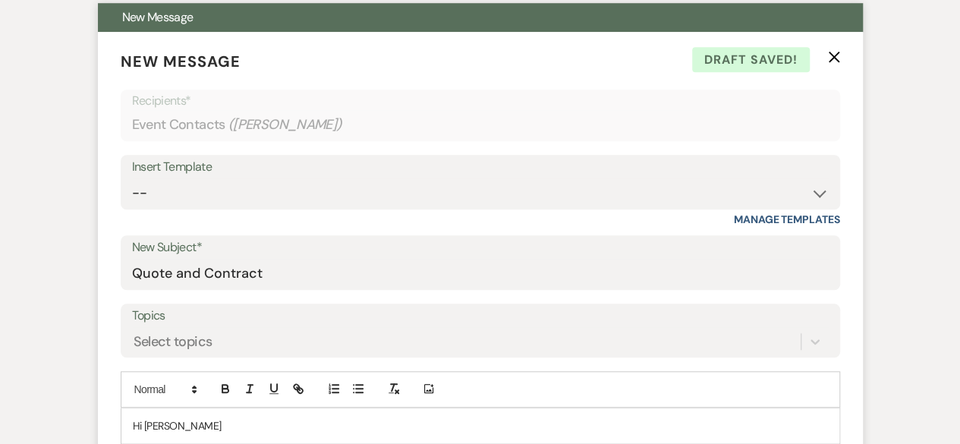
scroll to position [713, 0]
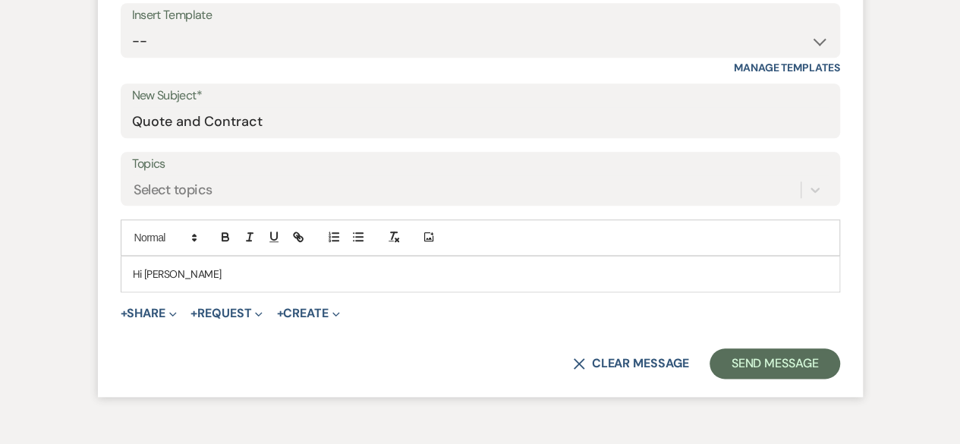
drag, startPoint x: 149, startPoint y: 268, endPoint x: 248, endPoint y: 296, distance: 103.3
click at [155, 267] on p "Hi Kathy" at bounding box center [480, 274] width 695 height 17
click at [193, 263] on div "Hi Cathy" at bounding box center [480, 274] width 718 height 35
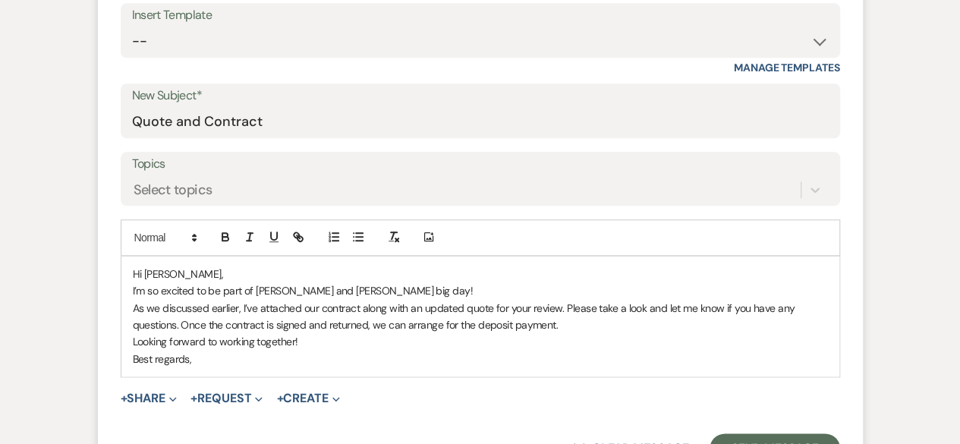
click at [175, 269] on p "Hi Cathy," at bounding box center [480, 274] width 695 height 17
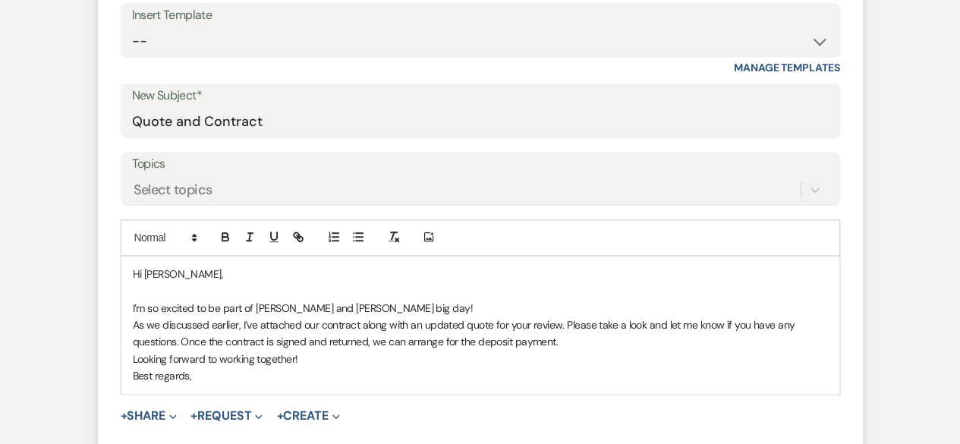
click at [398, 300] on p "I’m so excited to be part of Katie and Griffin’s big day!" at bounding box center [480, 308] width 695 height 17
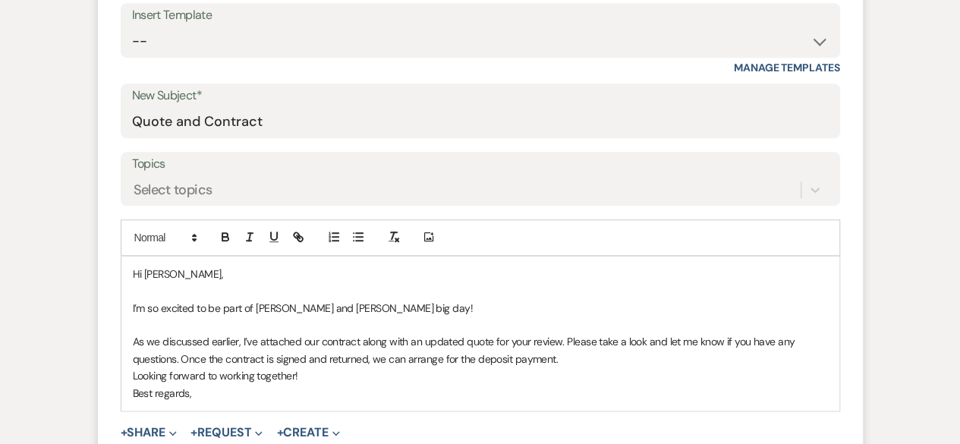
click at [587, 359] on p "As we discussed earlier, I’ve attached our contract along with an updated quote…" at bounding box center [480, 350] width 695 height 34
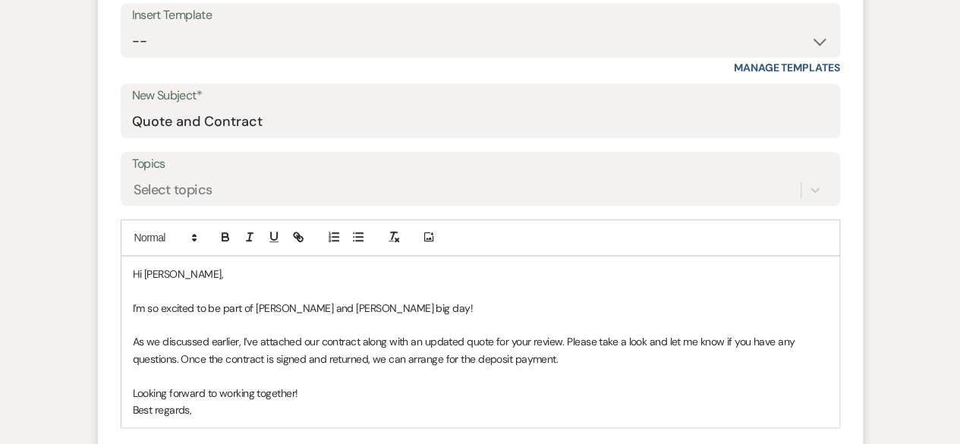
click at [342, 389] on p "Looking forward to working together!" at bounding box center [480, 393] width 695 height 17
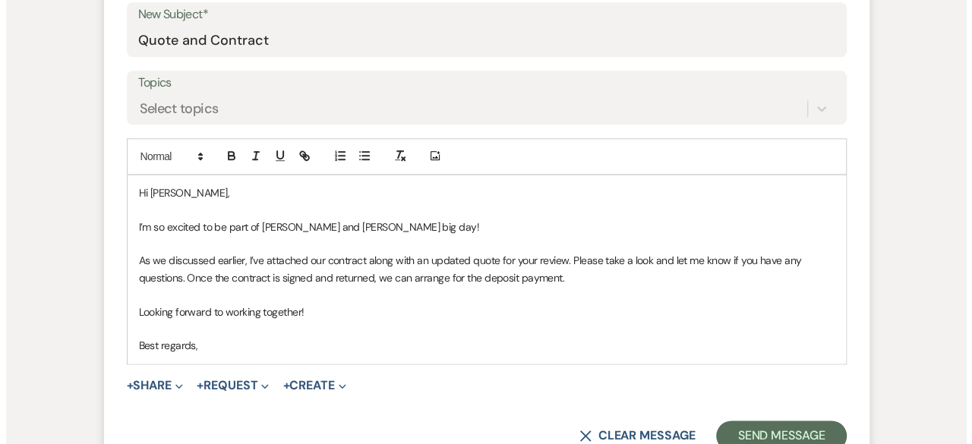
scroll to position [865, 0]
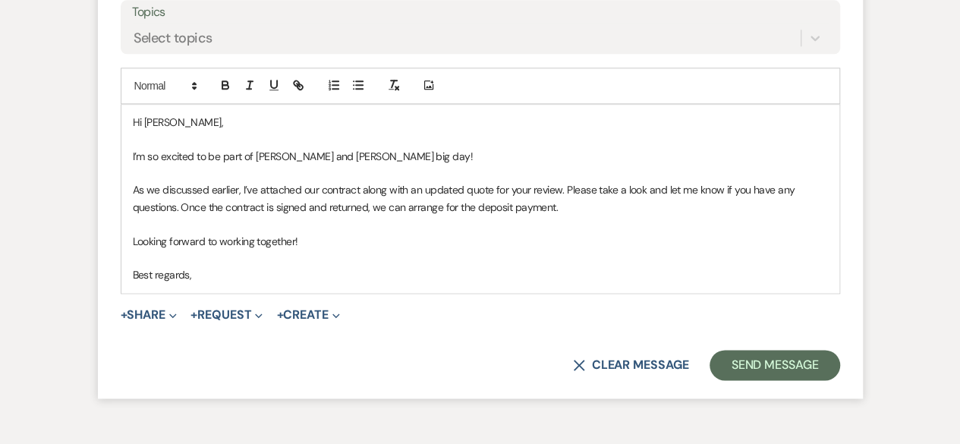
click at [205, 266] on p "Best regards," at bounding box center [480, 274] width 695 height 17
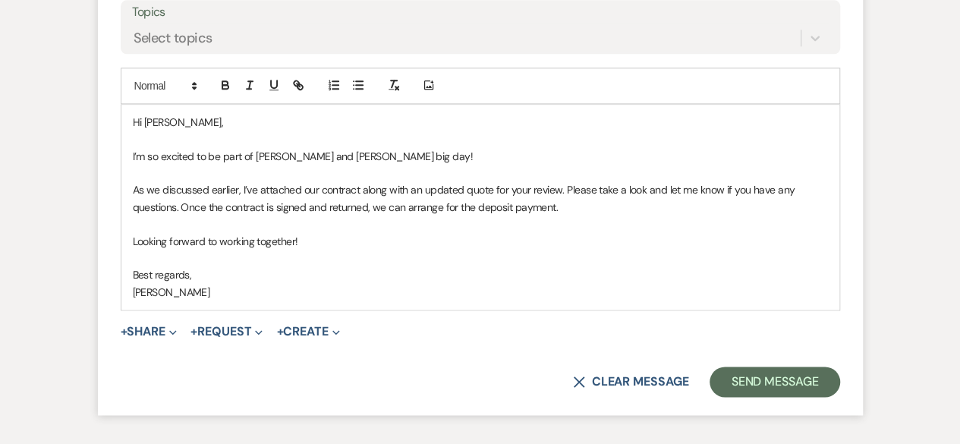
click at [156, 323] on span "+ Share Expand Doc Upload Documents Add Photo Images Pref Vendors Preferred ven…" at bounding box center [149, 332] width 57 height 18
click at [163, 329] on button "+ Share Expand" at bounding box center [149, 332] width 57 height 12
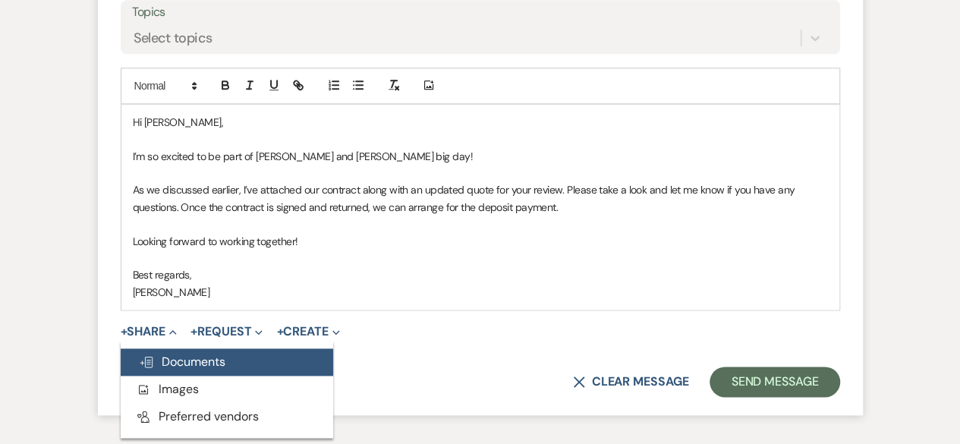
click at [186, 359] on span "Doc Upload Documents" at bounding box center [182, 362] width 87 height 16
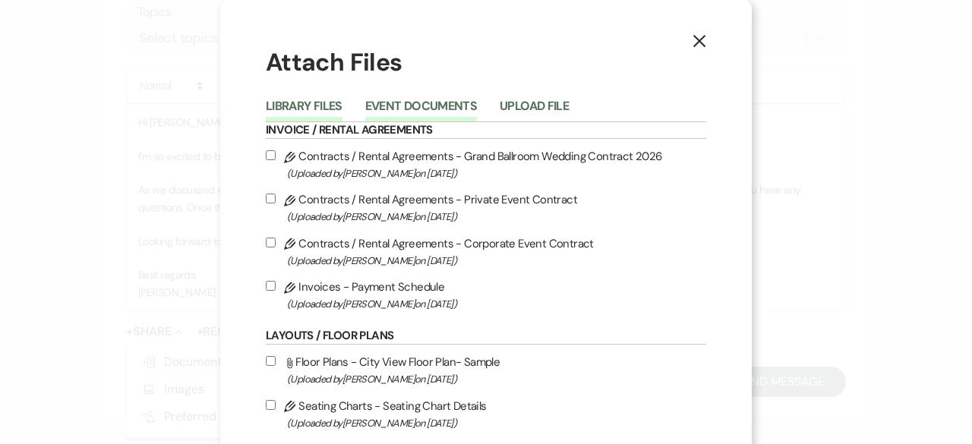
click at [407, 100] on button "Event Documents" at bounding box center [421, 110] width 112 height 21
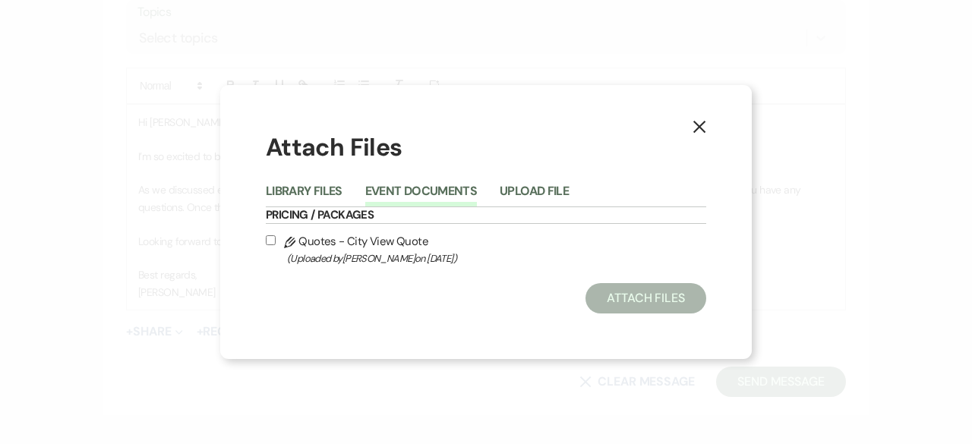
click at [410, 192] on button "Event Documents" at bounding box center [421, 195] width 112 height 21
drag, startPoint x: 275, startPoint y: 238, endPoint x: 288, endPoint y: 216, distance: 25.9
click at [276, 238] on label "Pencil Quotes - City View Quote (Uploaded by Cassie Young on Jul 14th, 2025 )" at bounding box center [486, 249] width 440 height 36
click at [276, 238] on input "Pencil Quotes - City View Quote (Uploaded by Cassie Young on Jul 14th, 2025 )" at bounding box center [271, 240] width 10 height 10
checkbox input "true"
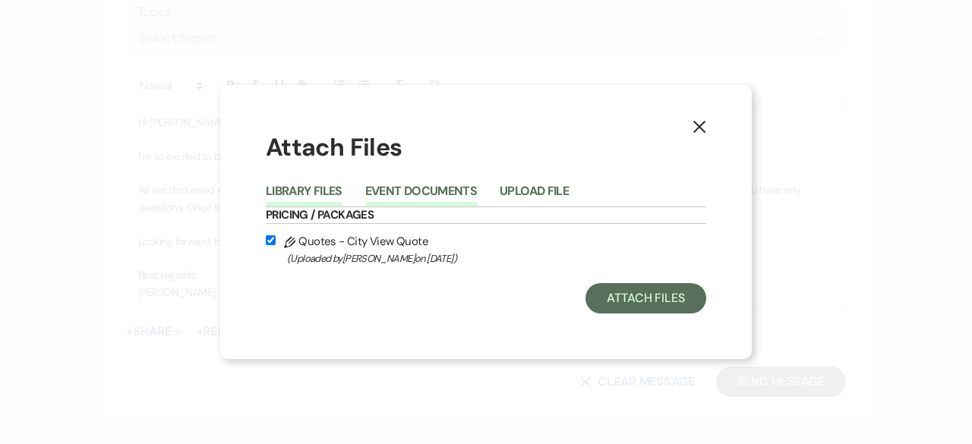
click at [304, 186] on button "Library Files" at bounding box center [304, 195] width 77 height 21
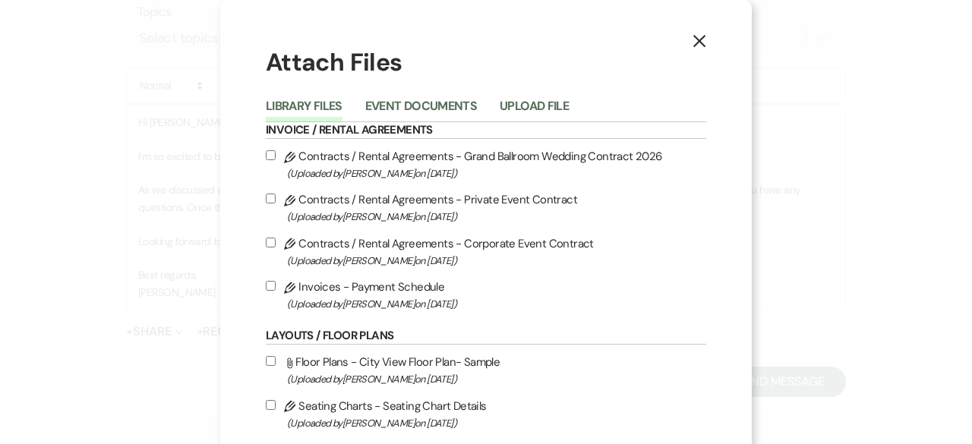
click at [266, 154] on input "Pencil Contracts / Rental Agreements - Grand Ballroom Wedding Contract 2026 (Up…" at bounding box center [271, 155] width 10 height 10
checkbox input "true"
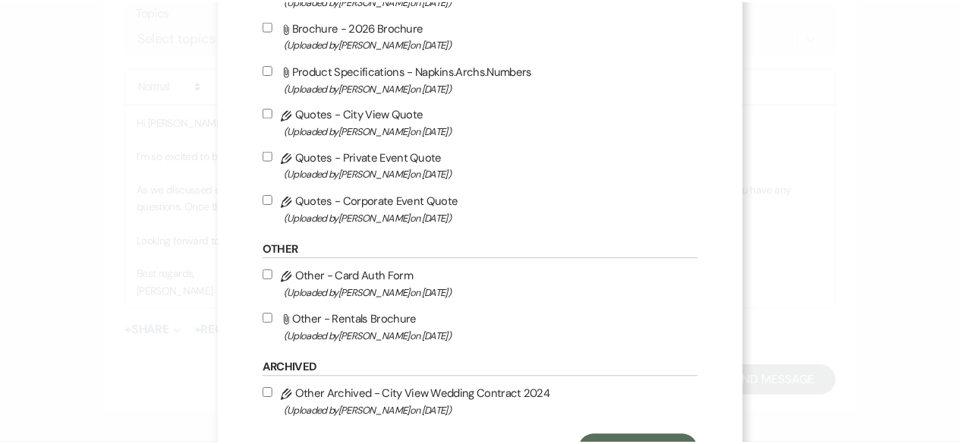
scroll to position [901, 0]
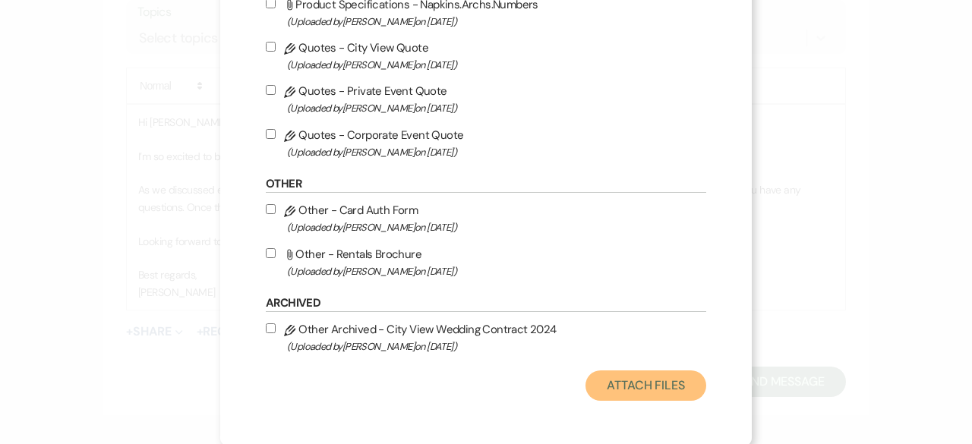
click at [635, 386] on button "Attach Files" at bounding box center [645, 385] width 121 height 30
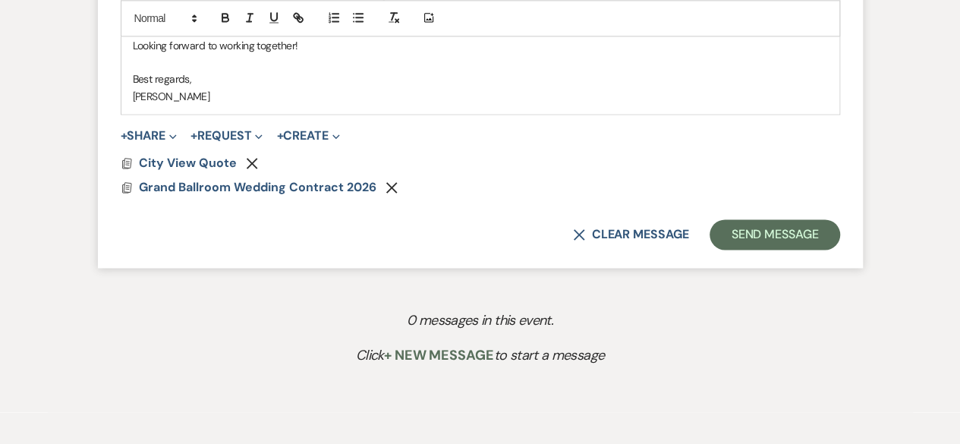
scroll to position [1093, 0]
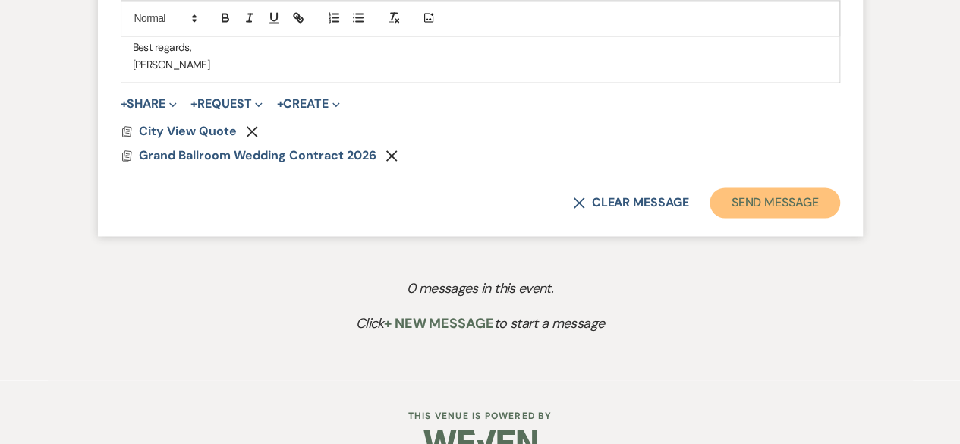
click at [803, 205] on button "Send Message" at bounding box center [775, 202] width 130 height 30
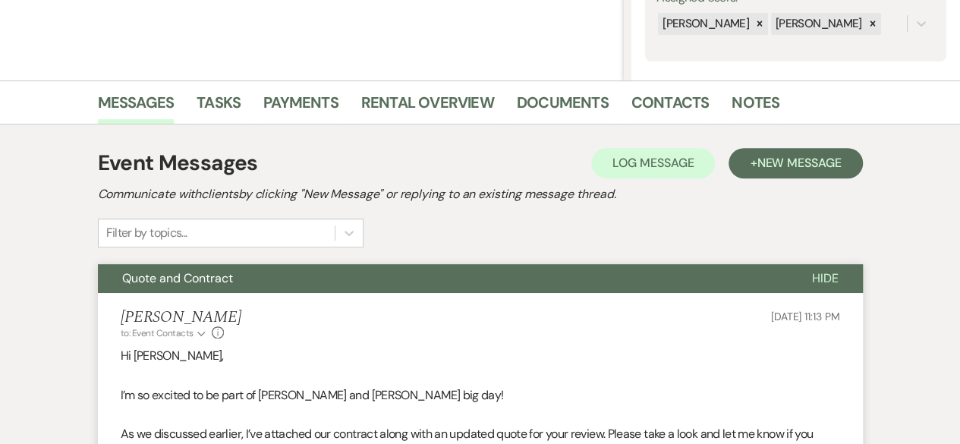
scroll to position [237, 0]
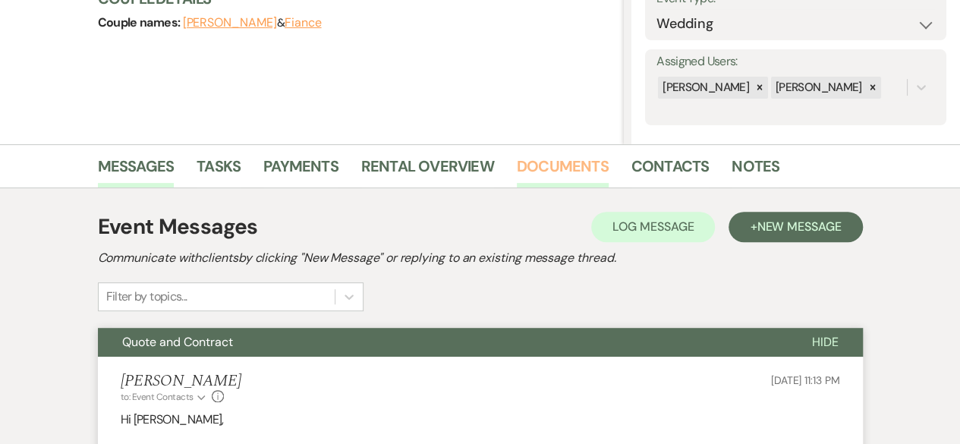
click at [562, 162] on link "Documents" at bounding box center [563, 170] width 92 height 33
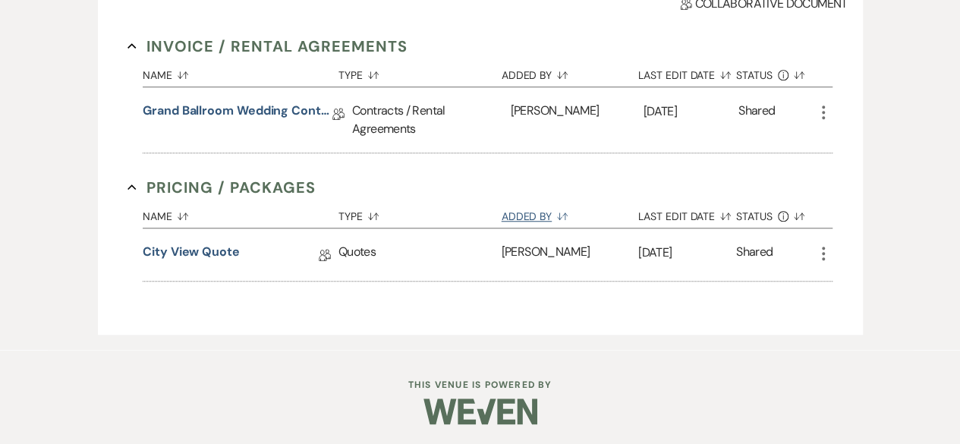
scroll to position [537, 0]
click at [222, 250] on link "City View Quote" at bounding box center [191, 254] width 97 height 24
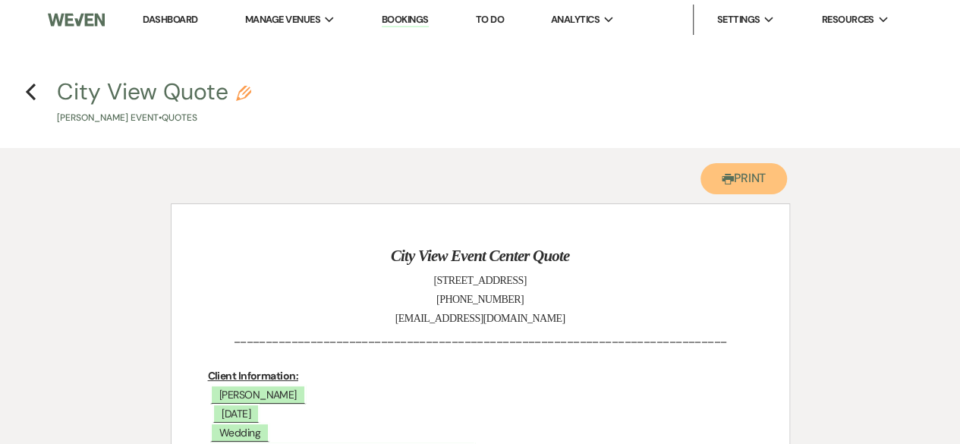
click at [738, 180] on button "Printer Print" at bounding box center [744, 178] width 87 height 31
click at [36, 86] on h4 "Previous City View Quote Pencil Katie Rady's Event • Quotes" at bounding box center [480, 100] width 960 height 49
drag, startPoint x: 15, startPoint y: 96, endPoint x: 30, endPoint y: 96, distance: 15.2
click at [19, 96] on h4 "Previous City View Quote Pencil Katie Rady's Event • Quotes" at bounding box center [480, 100] width 960 height 49
click at [32, 95] on use "button" at bounding box center [31, 91] width 10 height 17
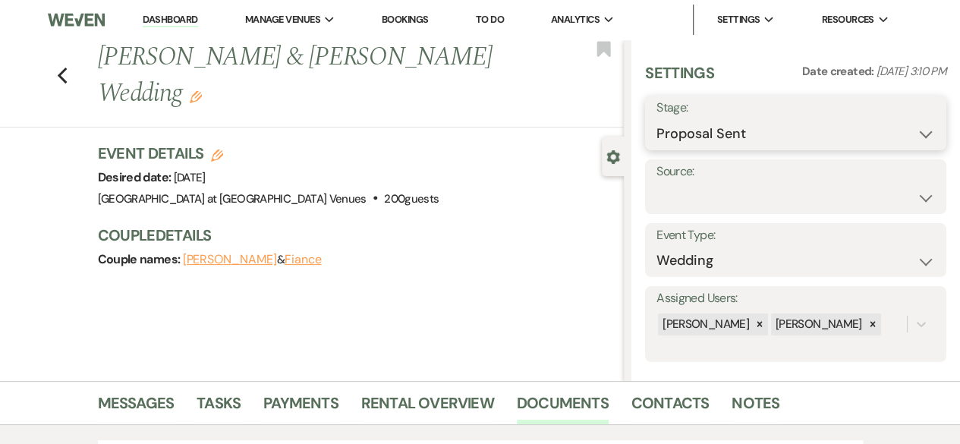
click at [751, 139] on select "Inquiry Follow Up Tour Requested Tour Confirmed Toured Proposal Sent Booked Lost" at bounding box center [796, 134] width 279 height 30
select select "7"
click at [657, 119] on select "Inquiry Follow Up Tour Requested Tour Confirmed Toured Proposal Sent Booked Lost" at bounding box center [796, 134] width 279 height 30
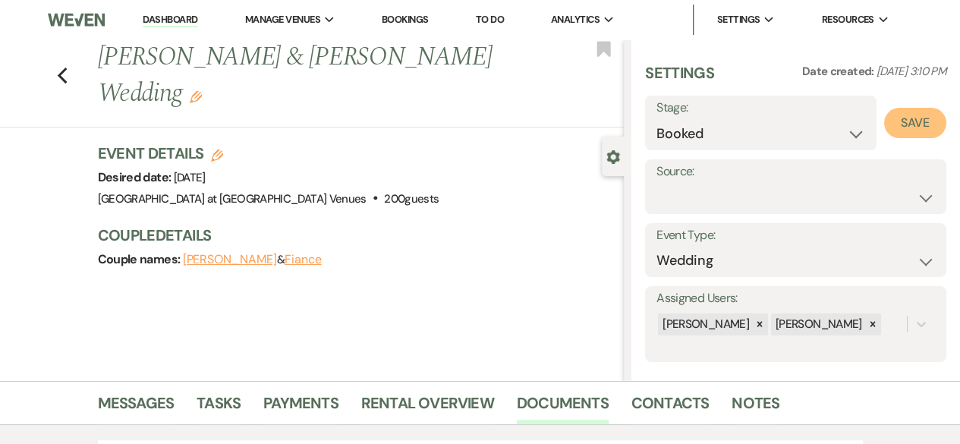
click at [905, 127] on button "Save" at bounding box center [915, 123] width 62 height 30
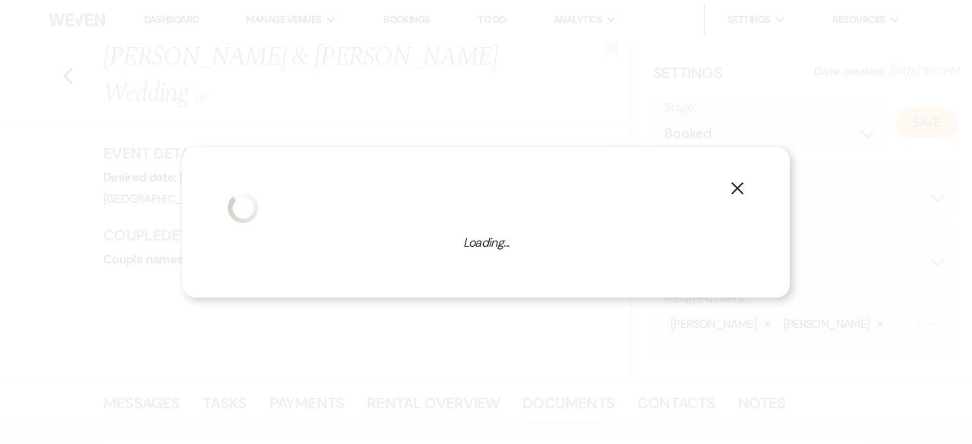
select select "1"
select select "783"
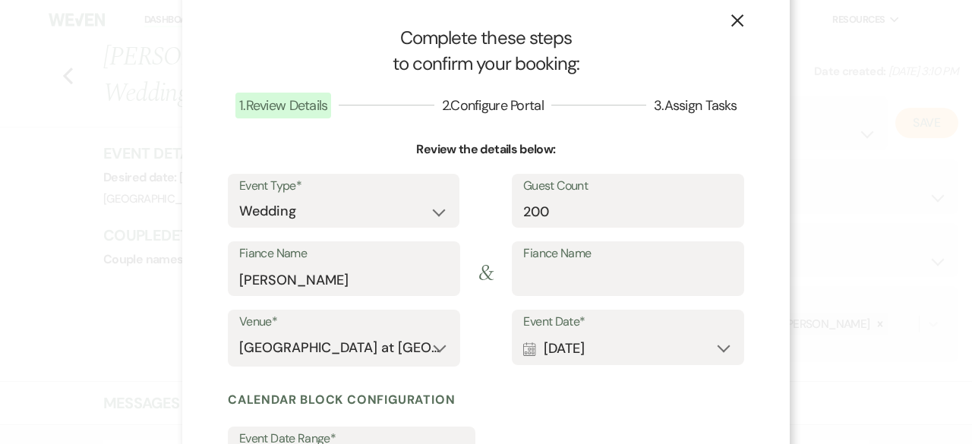
scroll to position [76, 0]
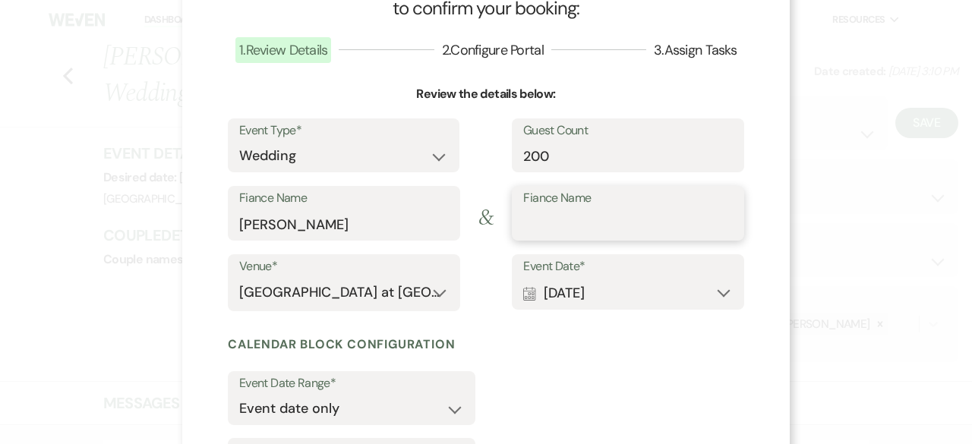
click at [551, 223] on input "Fiance Name" at bounding box center [627, 224] width 209 height 30
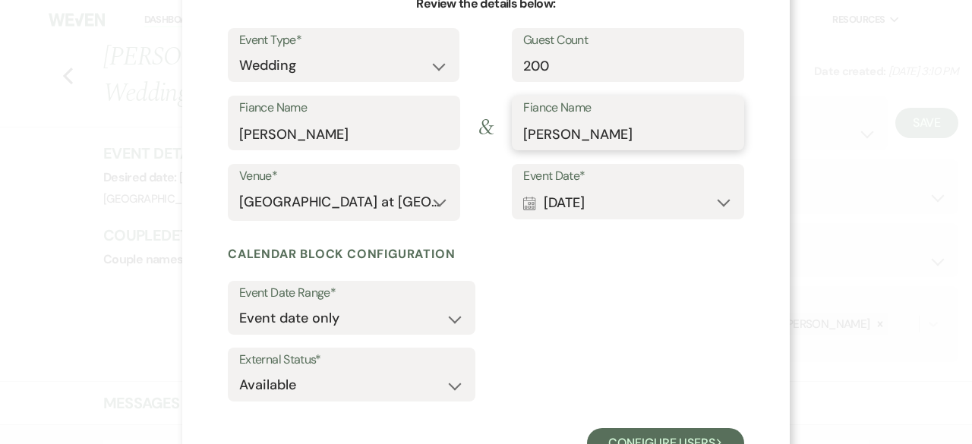
scroll to position [225, 0]
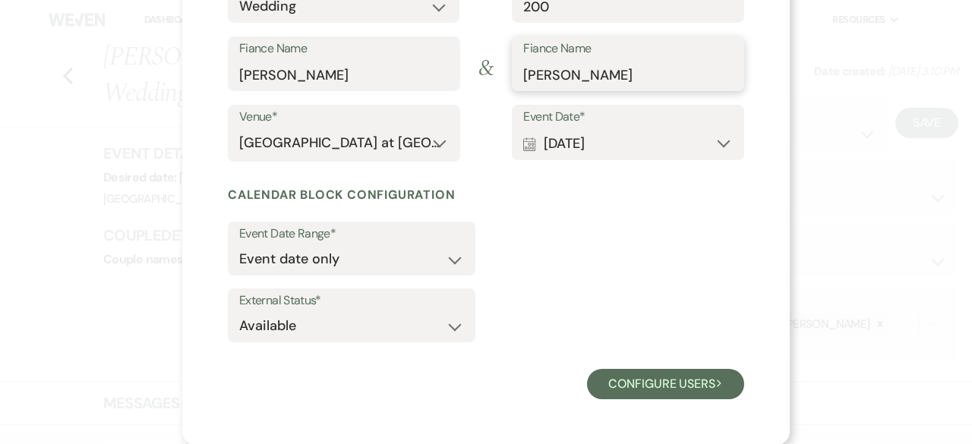
type input "Griffin"
click at [281, 330] on select "Available Unavailable" at bounding box center [351, 326] width 225 height 30
select select "false"
click at [239, 311] on select "Available Unavailable" at bounding box center [351, 326] width 225 height 30
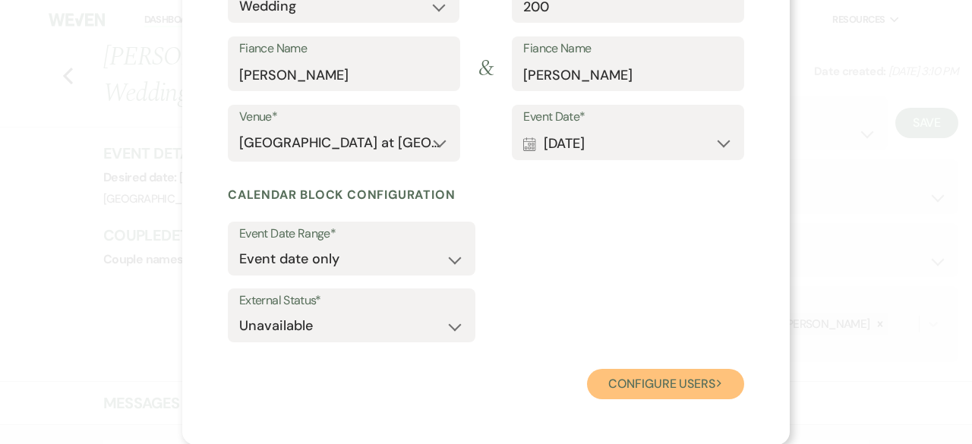
click at [657, 392] on button "Configure users Next" at bounding box center [665, 384] width 157 height 30
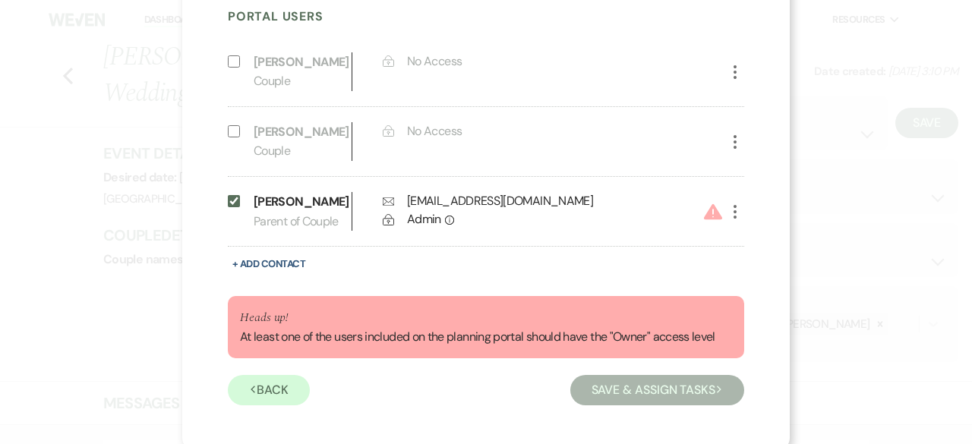
scroll to position [380, 0]
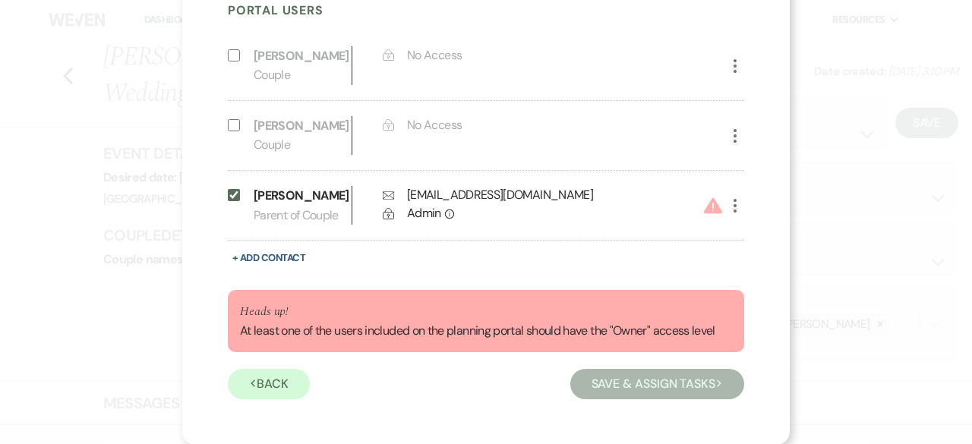
click at [728, 201] on icon "More" at bounding box center [735, 206] width 18 height 18
click at [767, 238] on button "Pencil Edit" at bounding box center [761, 236] width 71 height 26
select select "3"
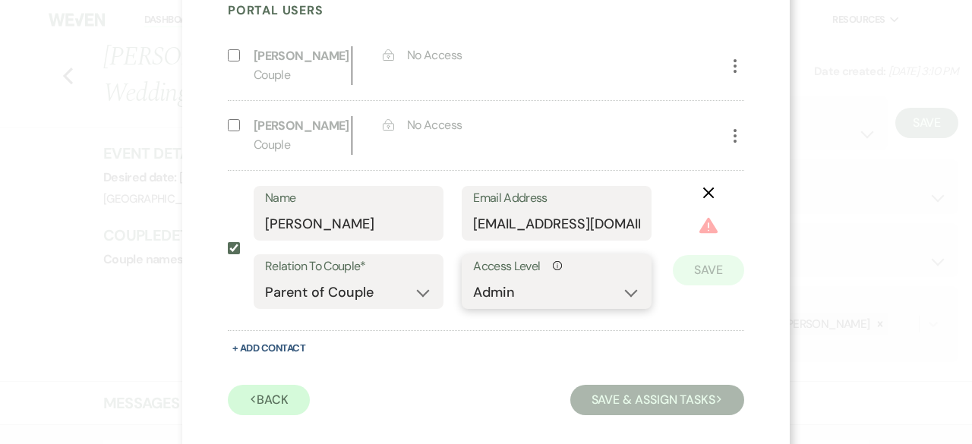
click at [523, 289] on select "No Access Owner Admin Supporter Financier" at bounding box center [556, 293] width 167 height 30
click at [473, 278] on select "No Access Owner Admin Supporter Financier" at bounding box center [556, 293] width 167 height 30
click at [627, 296] on select "No Access Owner Admin Supporter Financier" at bounding box center [556, 293] width 167 height 30
select select "6"
click at [473, 278] on select "No Access Owner Admin Supporter Financier" at bounding box center [556, 293] width 167 height 30
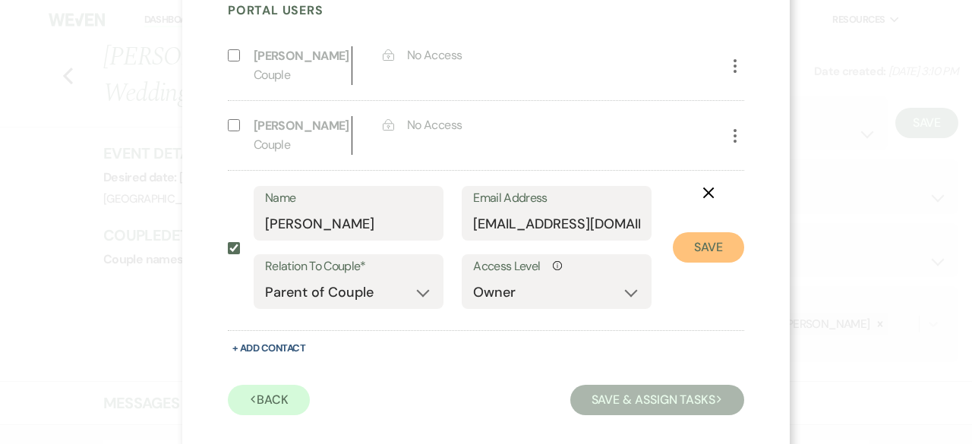
click at [715, 250] on button "Save" at bounding box center [707, 247] width 71 height 30
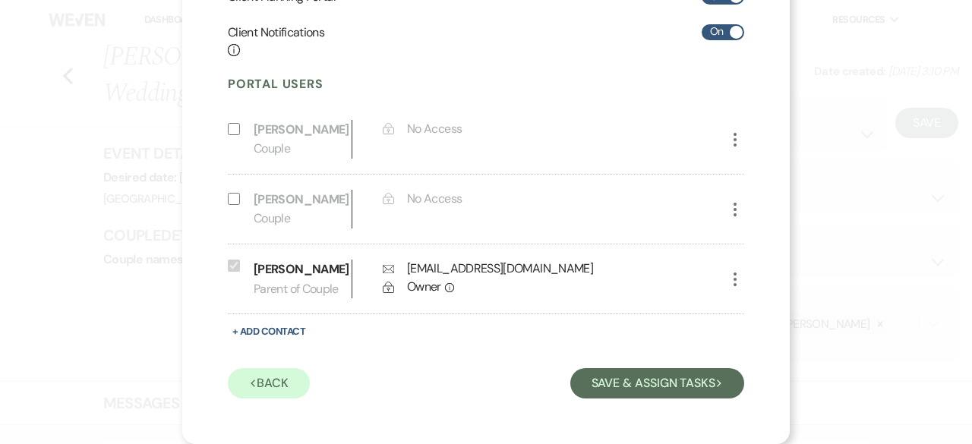
scroll to position [306, 0]
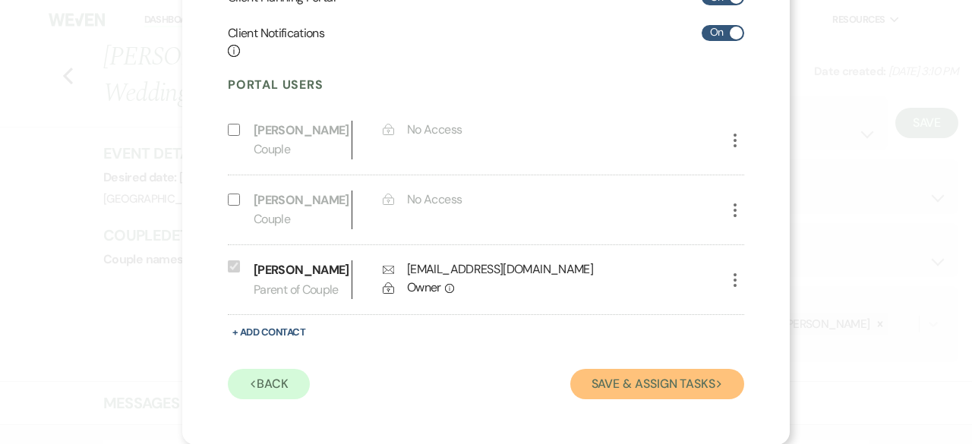
click at [613, 388] on button "Save & Assign Tasks Next" at bounding box center [657, 384] width 174 height 30
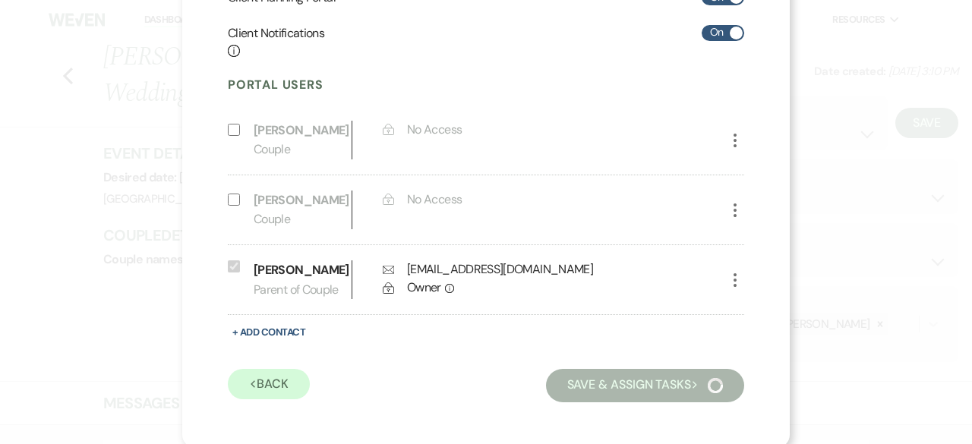
scroll to position [152, 0]
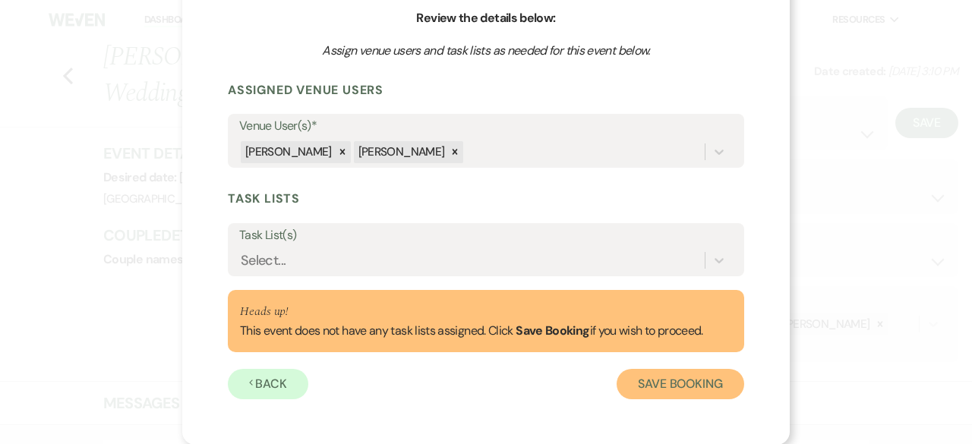
click at [651, 383] on button "Save Booking" at bounding box center [680, 384] width 128 height 30
select select "14"
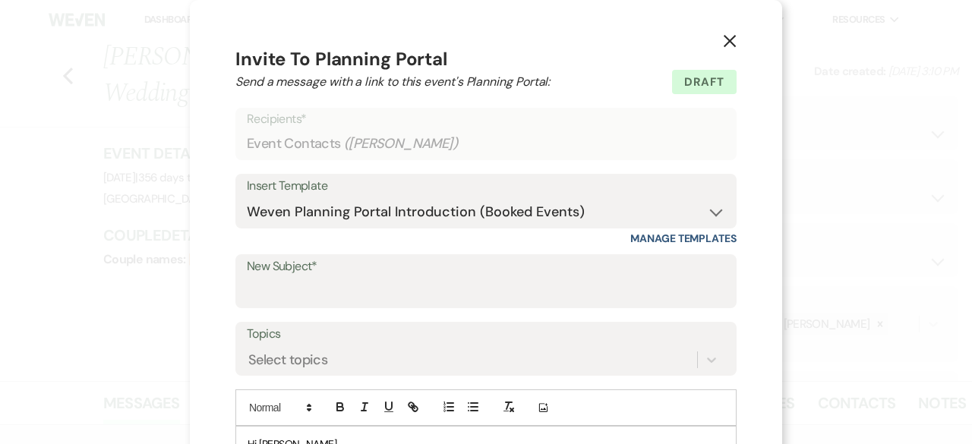
click at [723, 43] on use "button" at bounding box center [729, 41] width 12 height 12
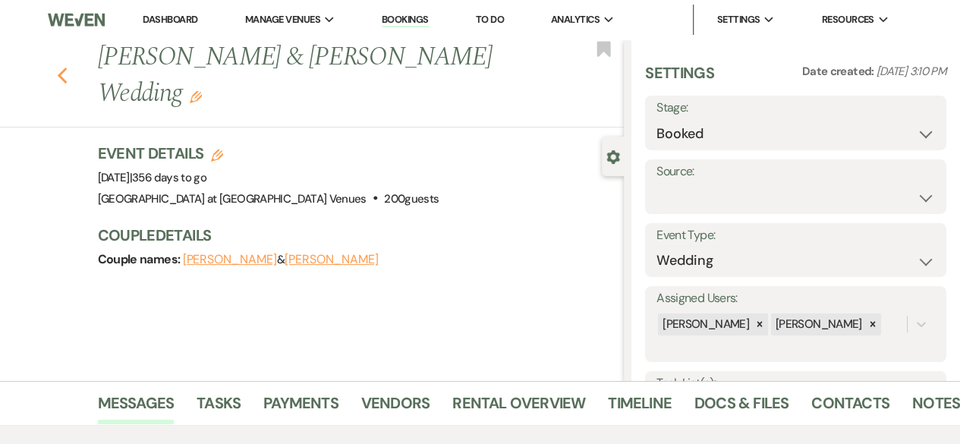
click at [68, 67] on icon "Previous" at bounding box center [62, 76] width 11 height 18
select select "6"
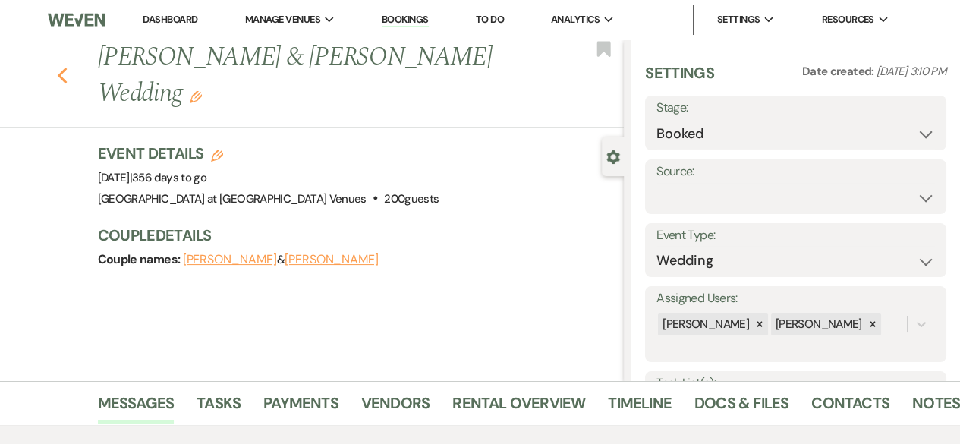
select select "6"
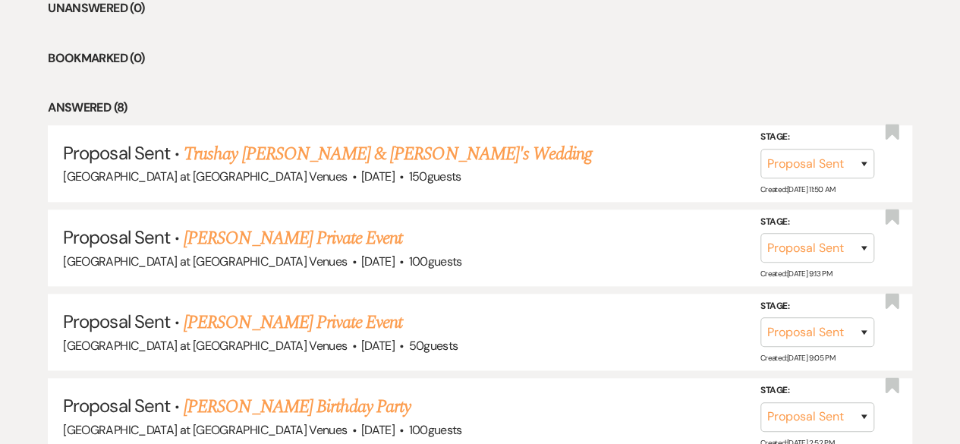
scroll to position [428, 0]
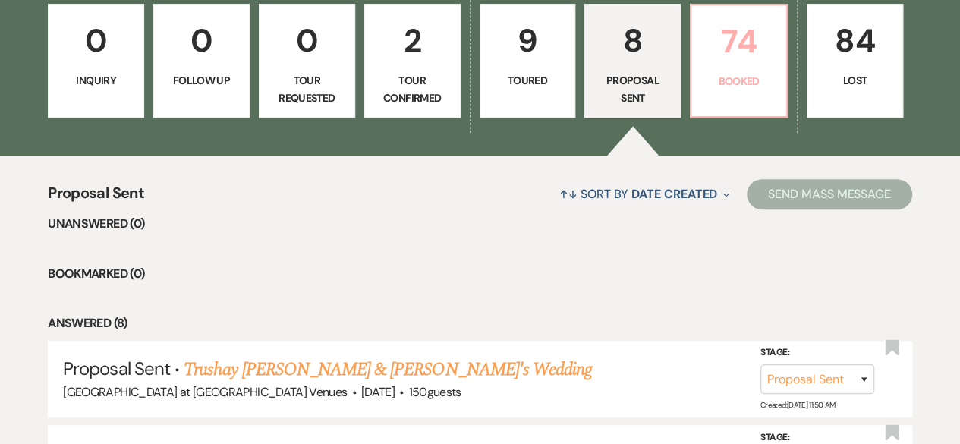
click at [742, 47] on p "74" at bounding box center [739, 41] width 77 height 51
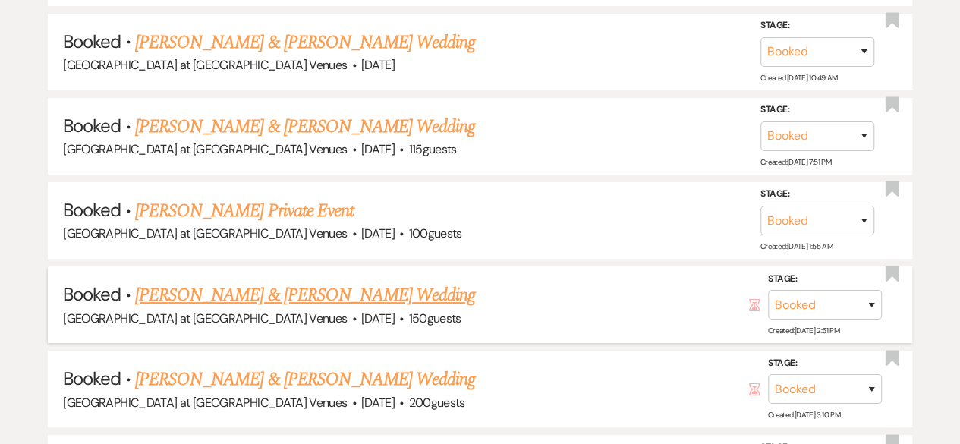
scroll to position [2781, 0]
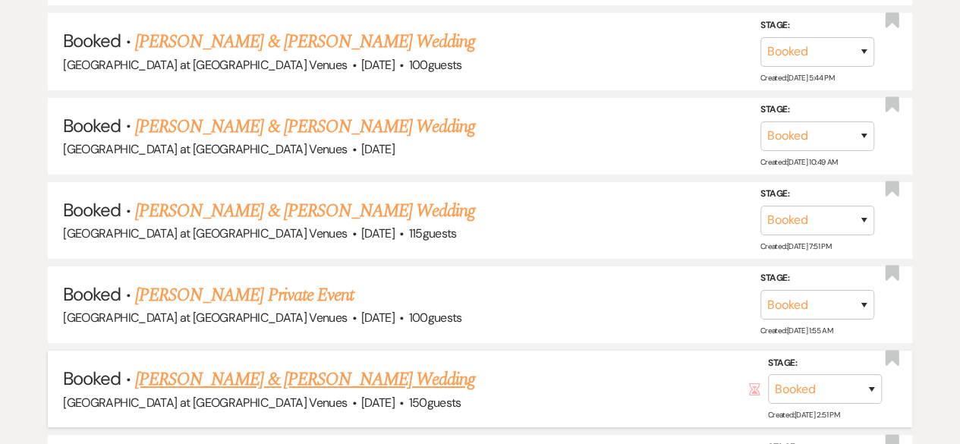
click at [266, 197] on link "[PERSON_NAME] & [PERSON_NAME] Wedding" at bounding box center [305, 210] width 340 height 27
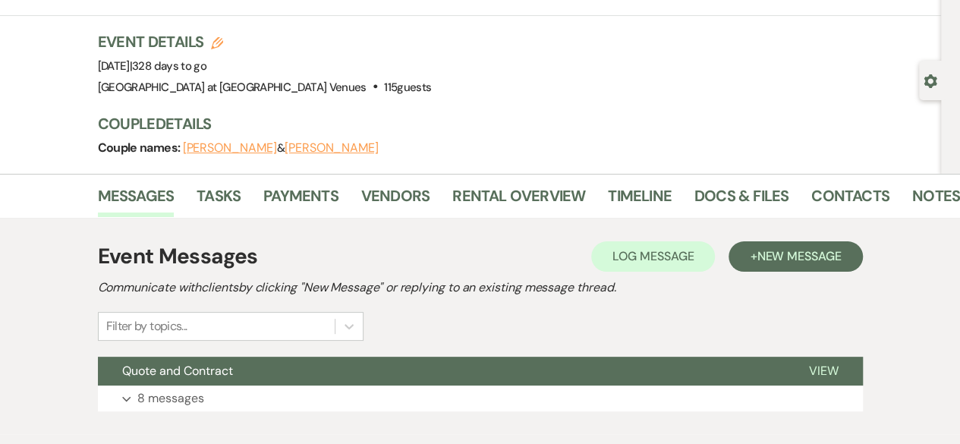
scroll to position [162, 0]
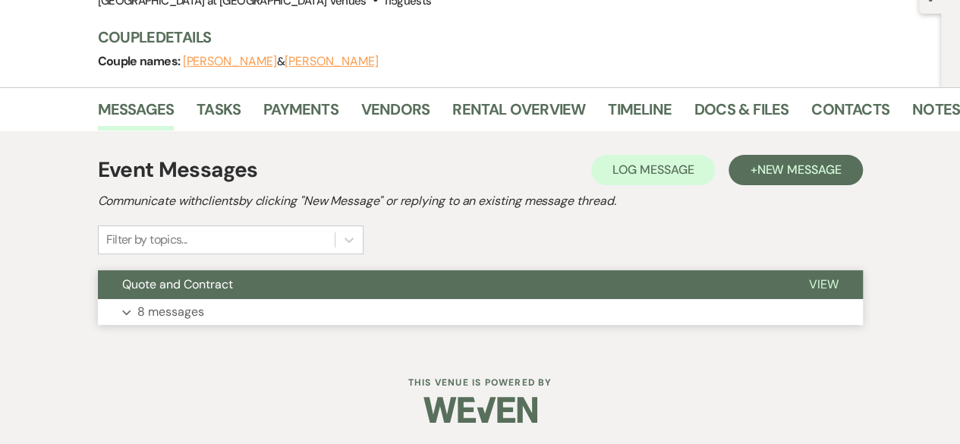
click at [175, 312] on p "8 messages" at bounding box center [170, 312] width 67 height 20
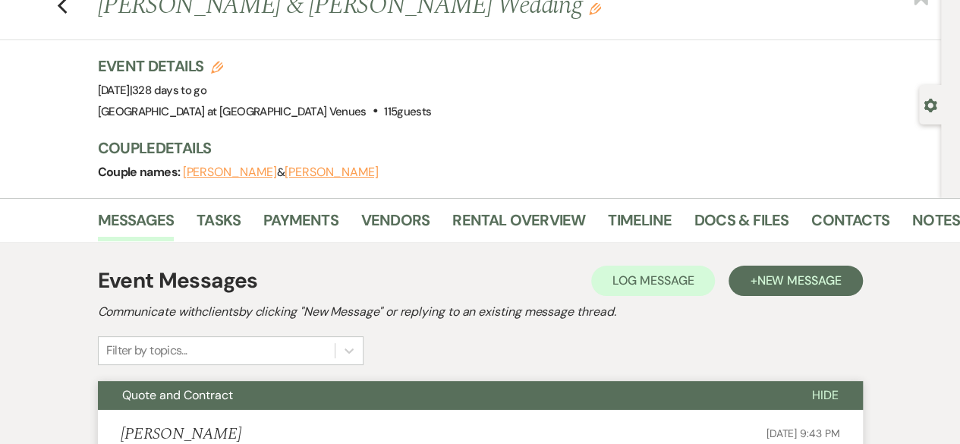
scroll to position [0, 0]
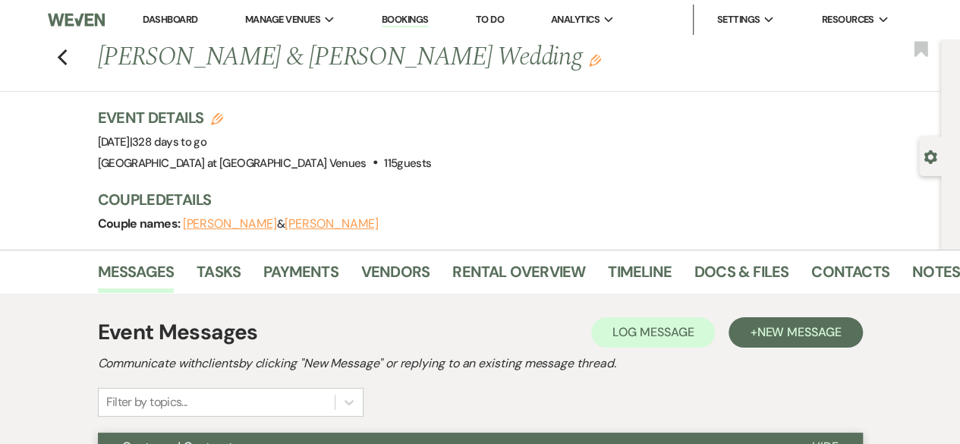
click at [184, 23] on link "Dashboard" at bounding box center [170, 19] width 55 height 13
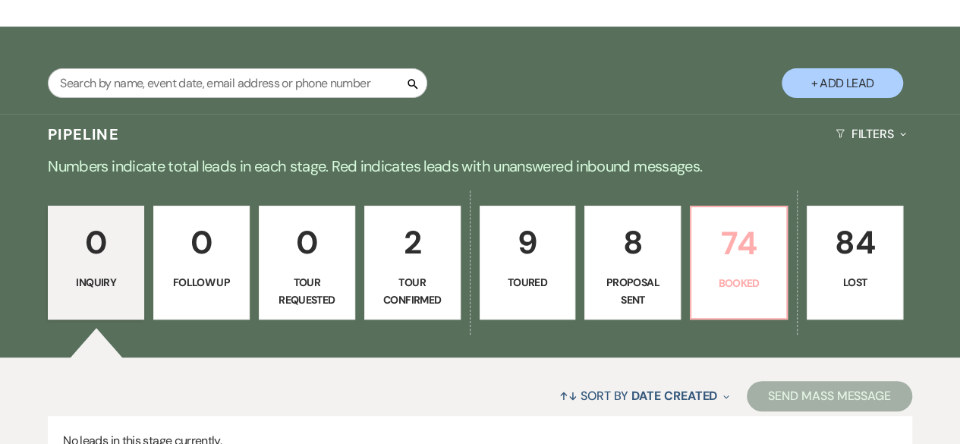
scroll to position [228, 0]
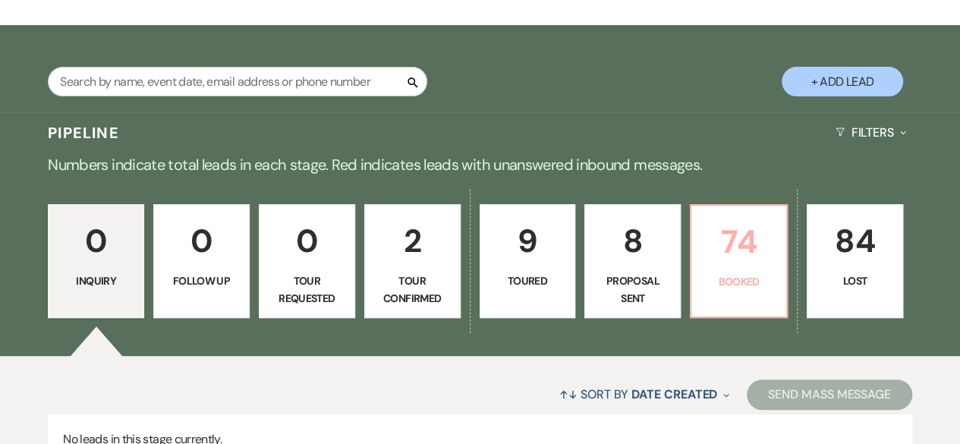
click at [727, 263] on p "74" at bounding box center [739, 241] width 77 height 51
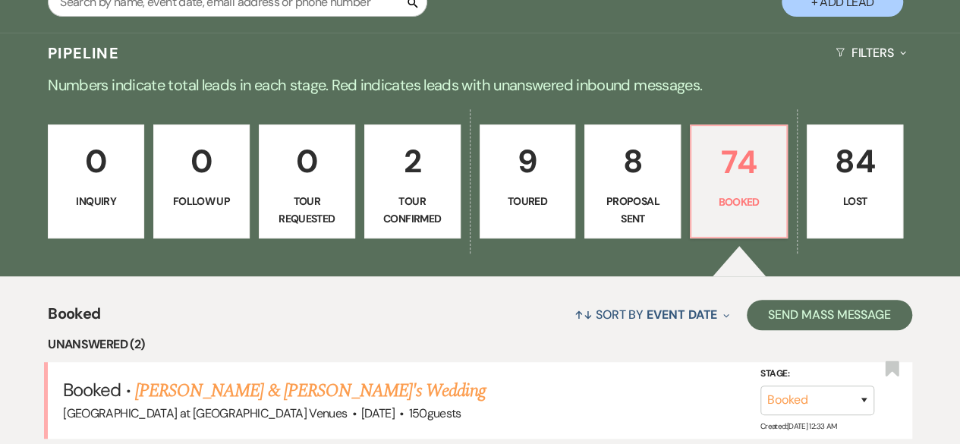
scroll to position [455, 0]
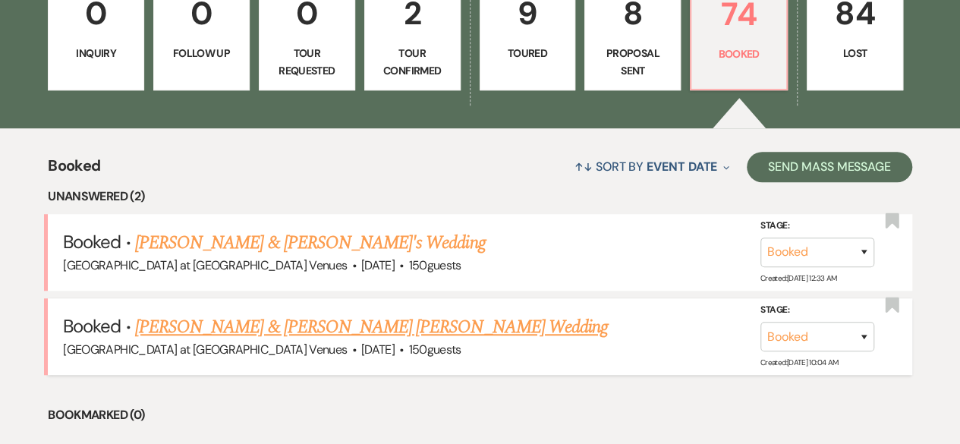
click at [257, 324] on link "[PERSON_NAME] & [PERSON_NAME] [PERSON_NAME] Wedding" at bounding box center [371, 326] width 473 height 27
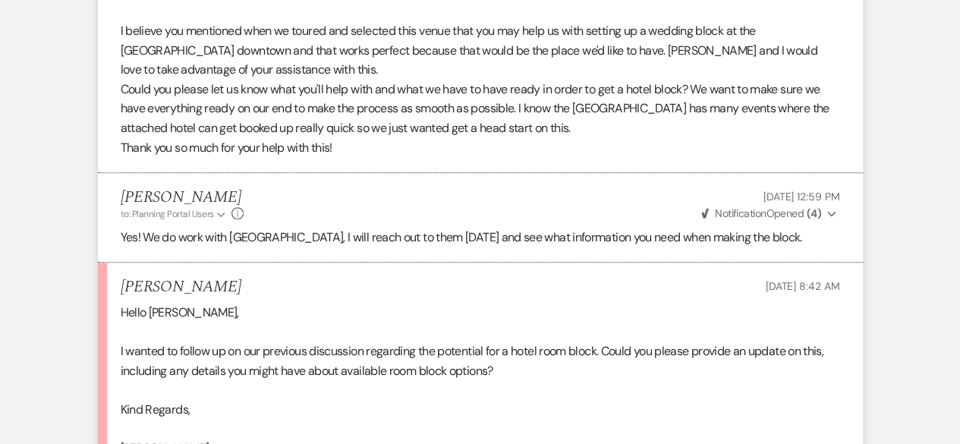
scroll to position [759, 0]
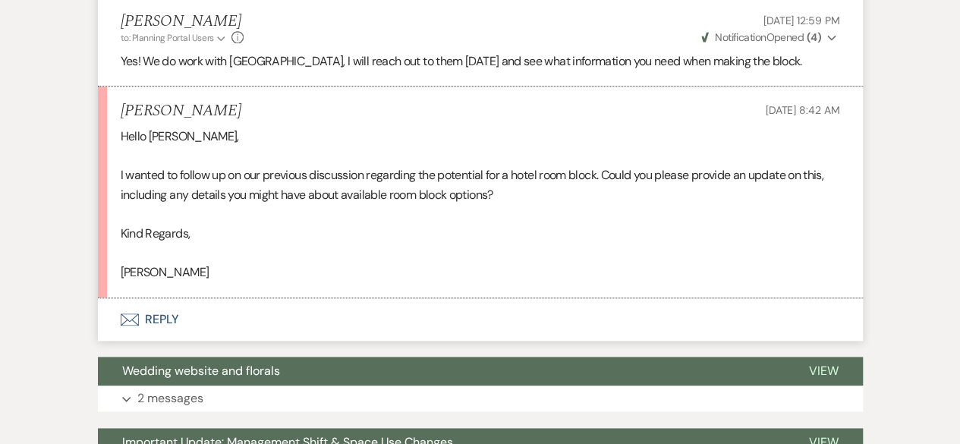
click at [170, 298] on button "Envelope Reply" at bounding box center [480, 319] width 765 height 43
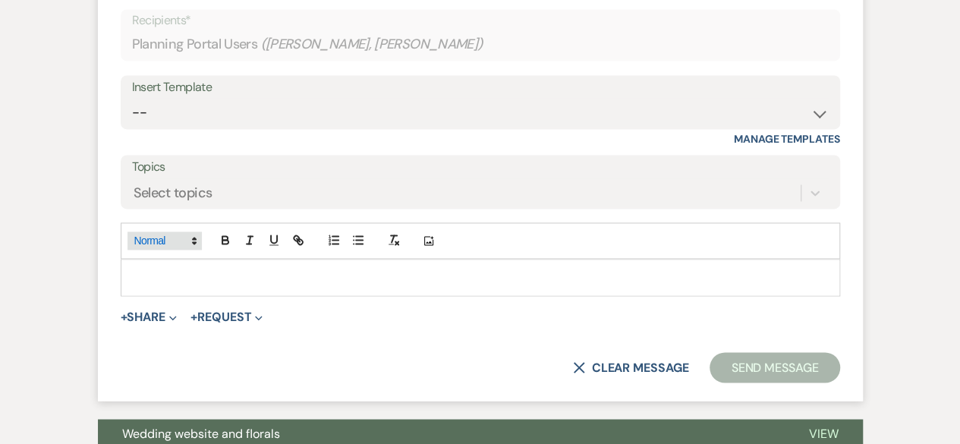
scroll to position [1022, 0]
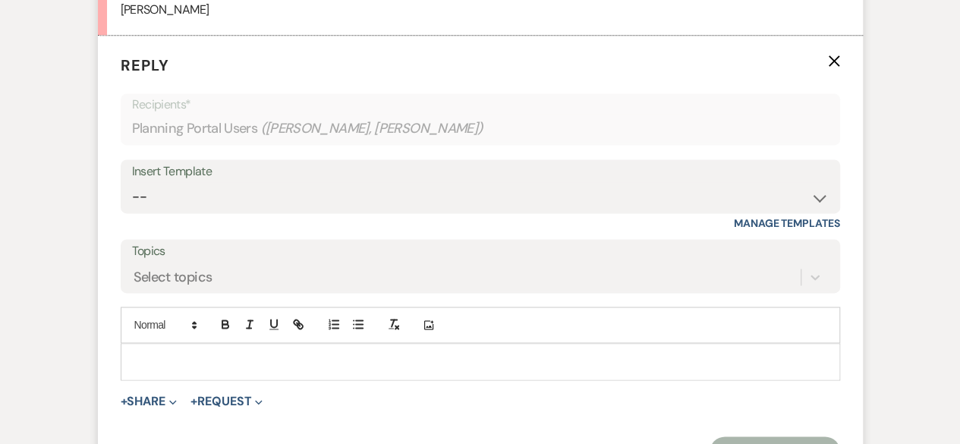
click at [150, 353] on p at bounding box center [480, 361] width 695 height 17
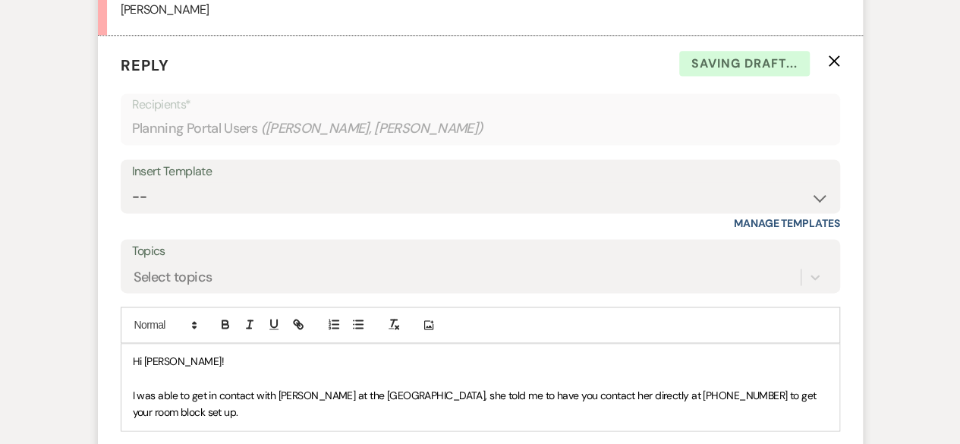
click at [184, 353] on p "Hi heather!" at bounding box center [480, 361] width 695 height 17
click at [133, 387] on p "I was able to get in contact with Katelyn Dancer at the Hilton Garden Downtown,…" at bounding box center [480, 404] width 695 height 34
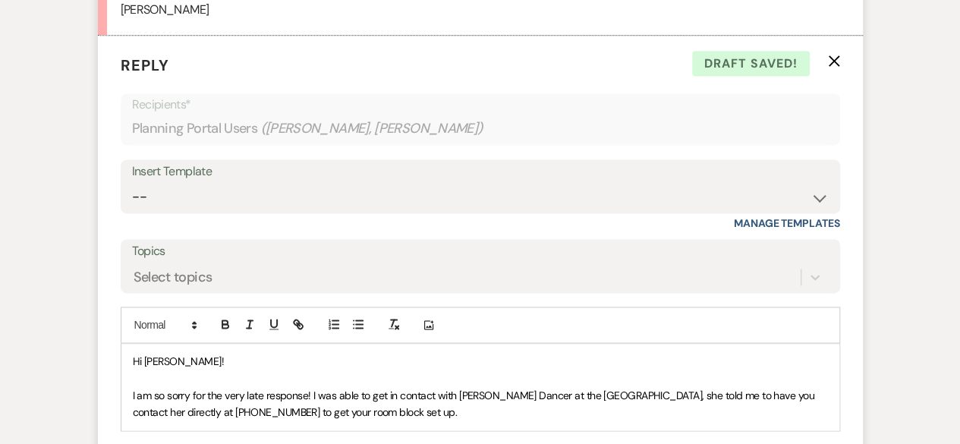
click at [414, 387] on p "I am so sorry for the very late response! I was able to get in contact with Kat…" at bounding box center [480, 404] width 695 height 34
drag, startPoint x: 521, startPoint y: 376, endPoint x: 586, endPoint y: 411, distance: 74.0
click at [522, 389] on span "I am so sorry for the very late response! I was able to get in contact with Kat…" at bounding box center [475, 404] width 685 height 30
click at [631, 389] on span "I am so sorry for the very late response! I was able to get in contact with Kat…" at bounding box center [475, 404] width 685 height 30
click at [609, 387] on p "I am so sorry for the very late response! I was able to get in contact with Kat…" at bounding box center [480, 404] width 695 height 34
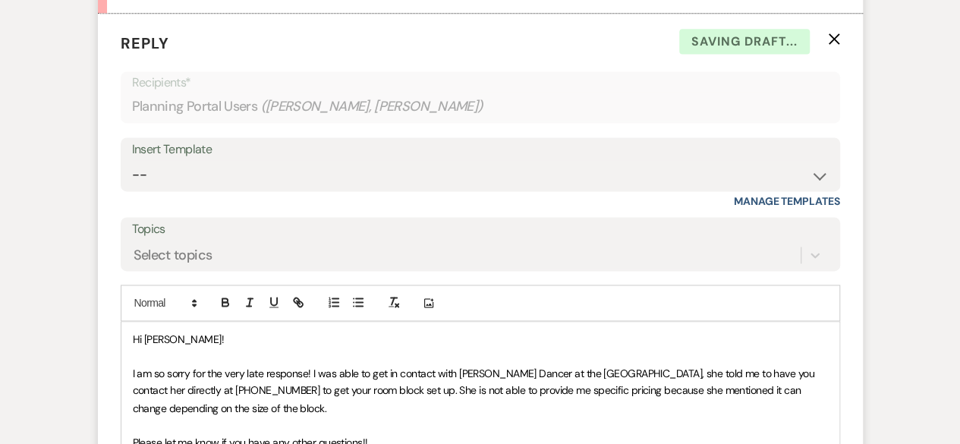
scroll to position [1060, 0]
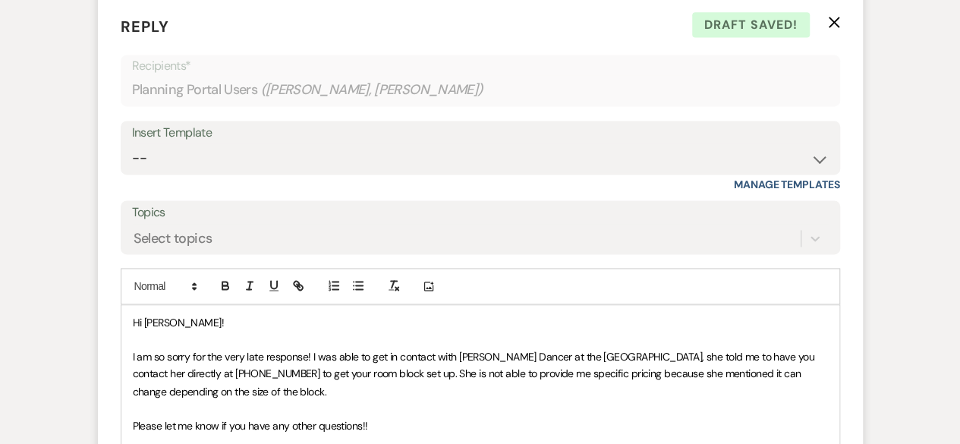
click at [312, 350] on span "I am so sorry for the very late response! I was able to get in contact with Kat…" at bounding box center [475, 374] width 685 height 48
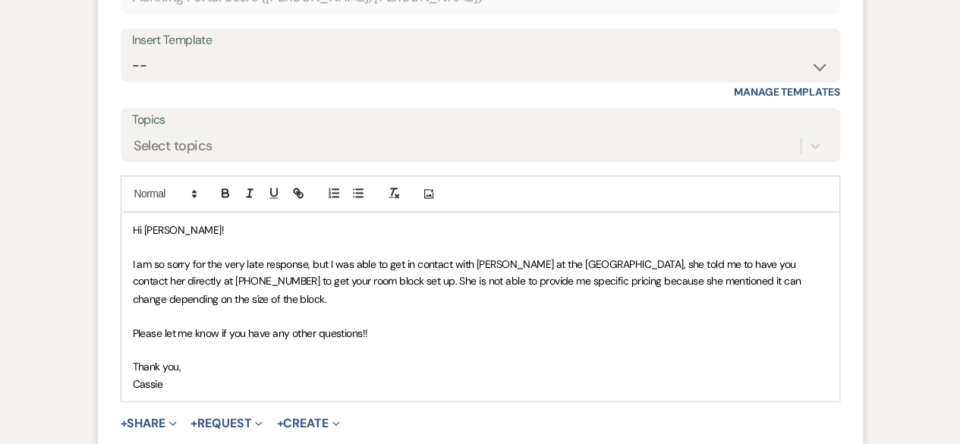
scroll to position [1364, 0]
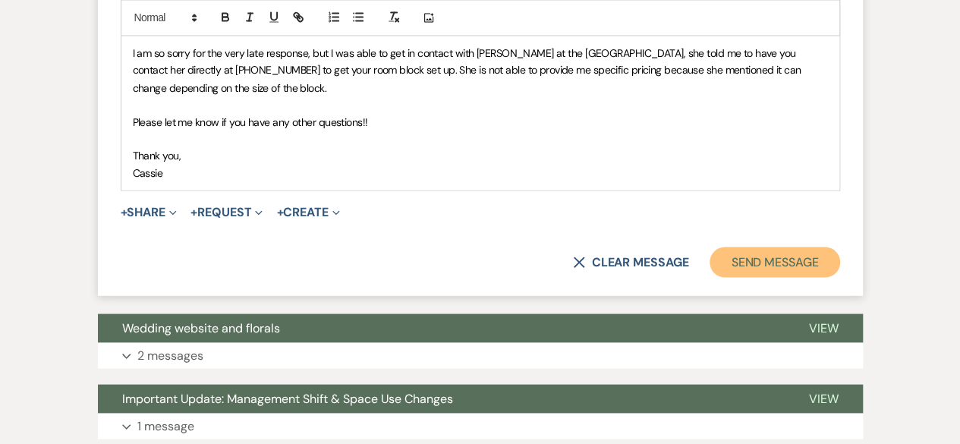
click at [786, 247] on button "Send Message" at bounding box center [775, 262] width 130 height 30
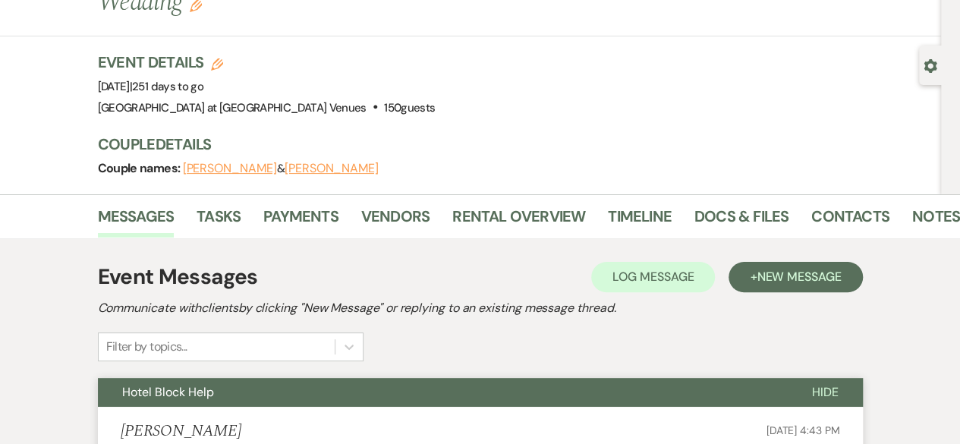
scroll to position [0, 0]
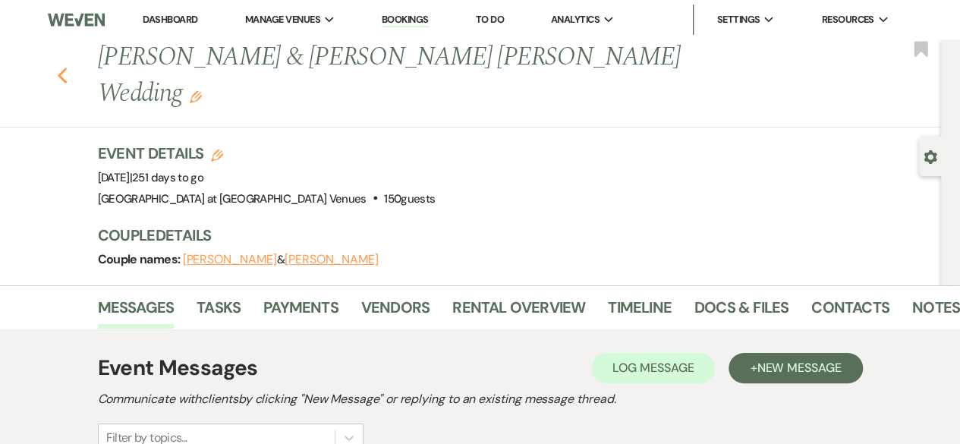
click at [68, 67] on icon "Previous" at bounding box center [62, 76] width 11 height 18
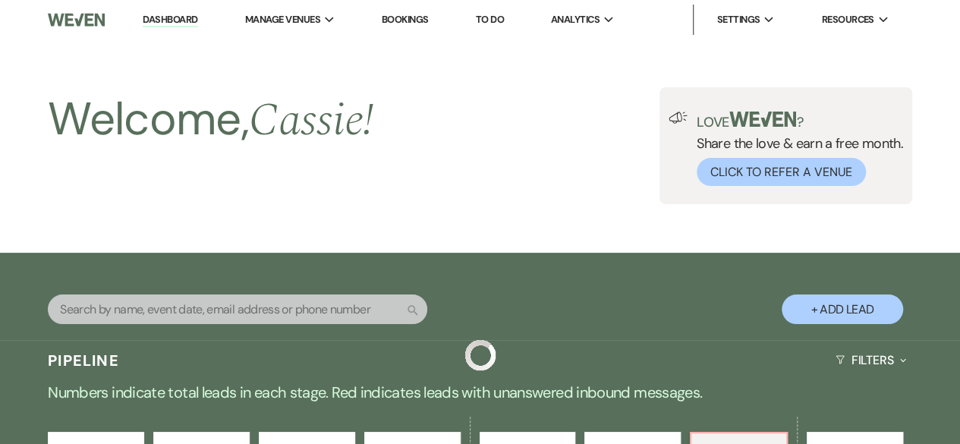
scroll to position [455, 0]
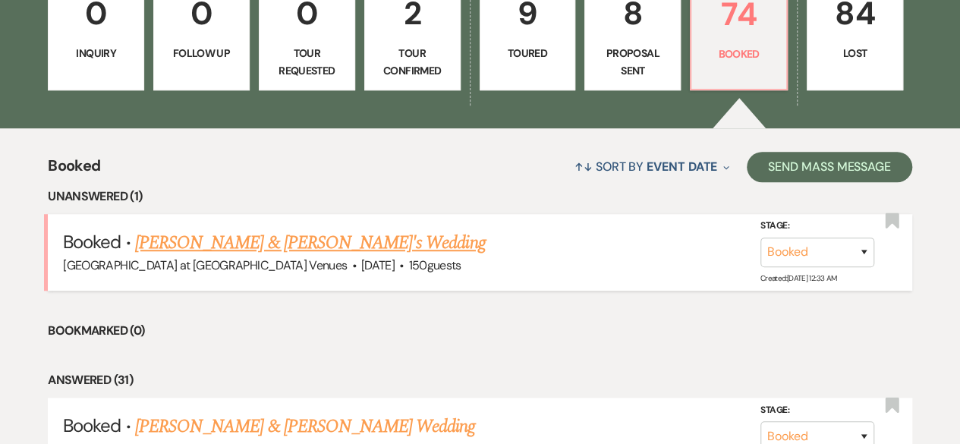
click at [249, 232] on link "[PERSON_NAME] & [PERSON_NAME]'s Wedding" at bounding box center [310, 242] width 351 height 27
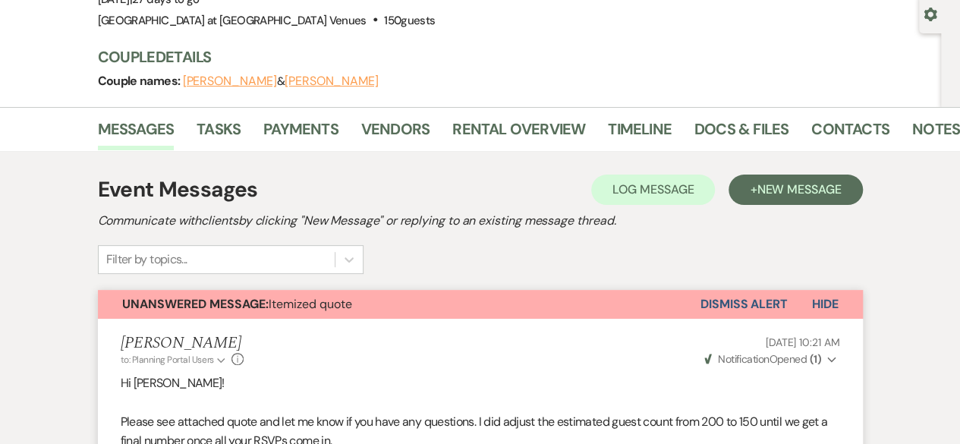
scroll to position [304, 0]
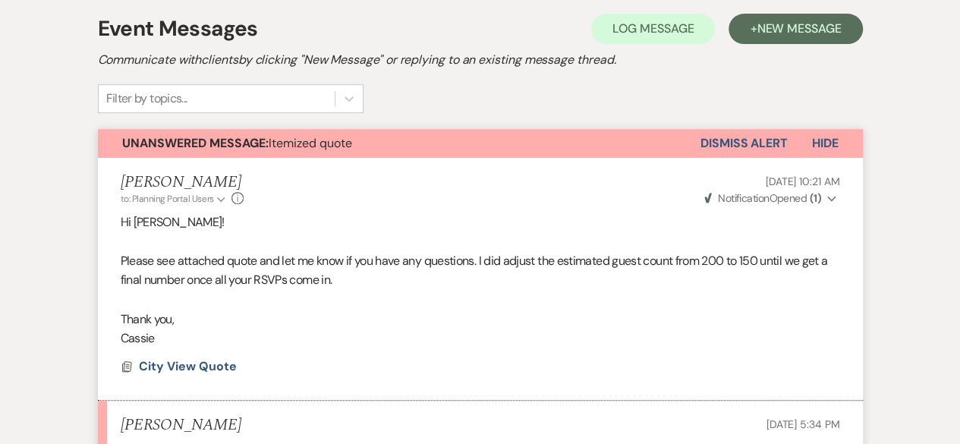
click at [833, 141] on span "Hide" at bounding box center [825, 143] width 27 height 16
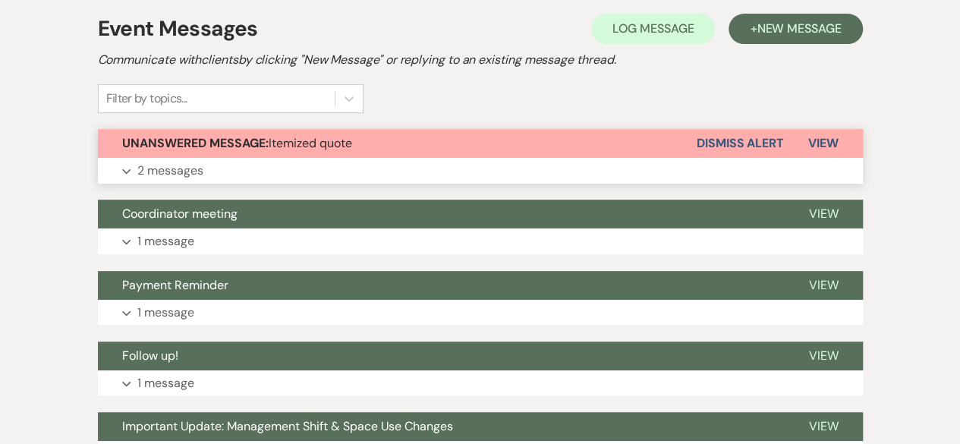
click at [726, 140] on button "Dismiss Alert" at bounding box center [740, 143] width 87 height 29
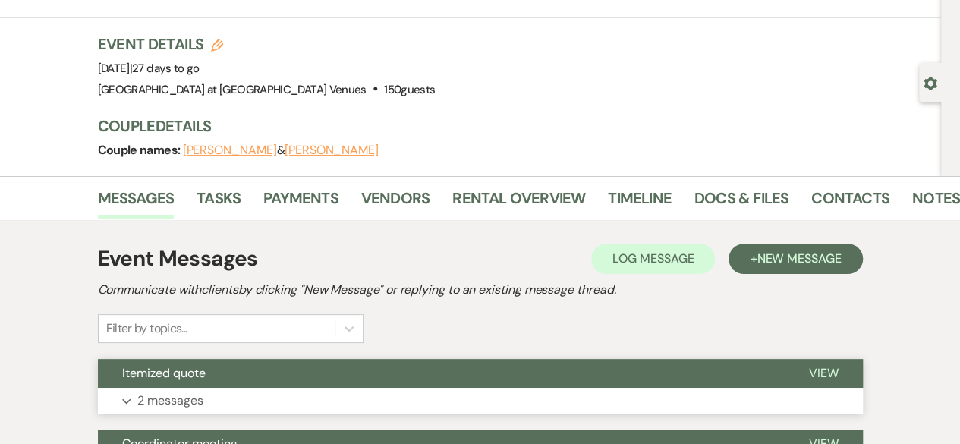
scroll to position [0, 0]
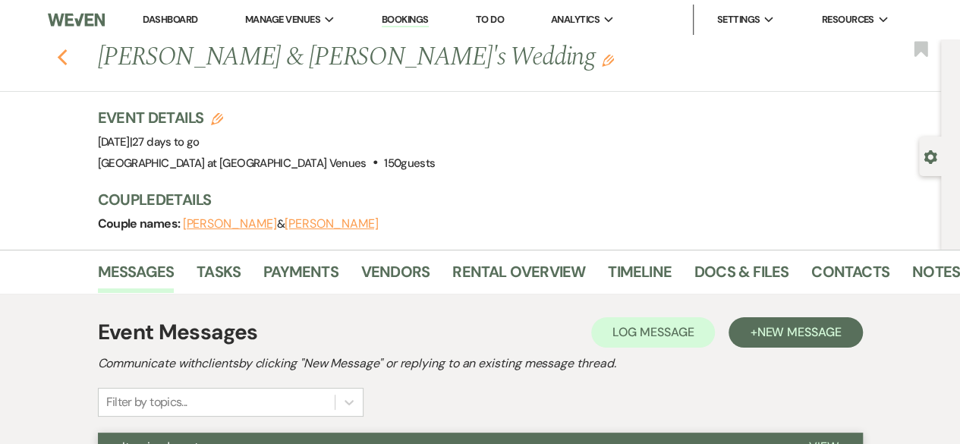
click at [68, 54] on icon "Previous" at bounding box center [62, 58] width 11 height 18
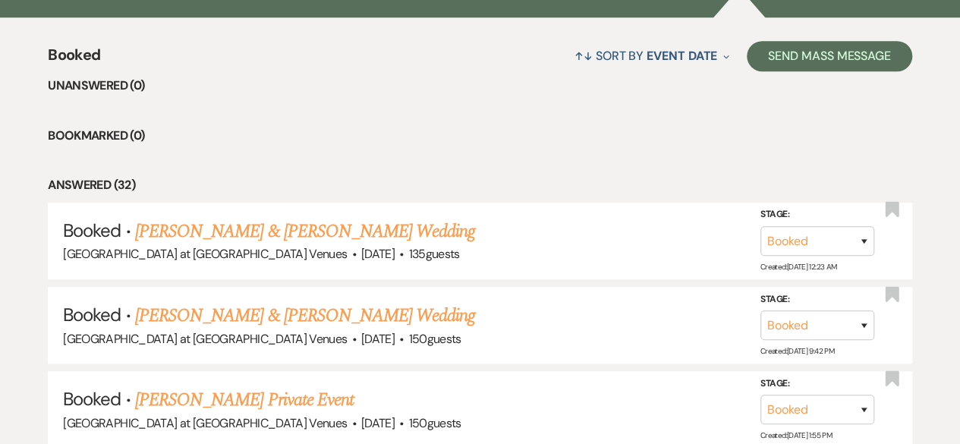
scroll to position [379, 0]
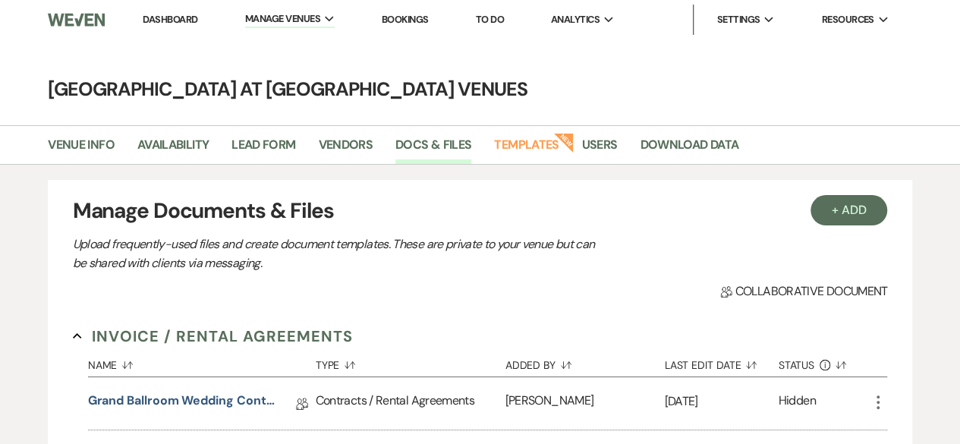
click at [167, 25] on link "Dashboard" at bounding box center [170, 19] width 55 height 13
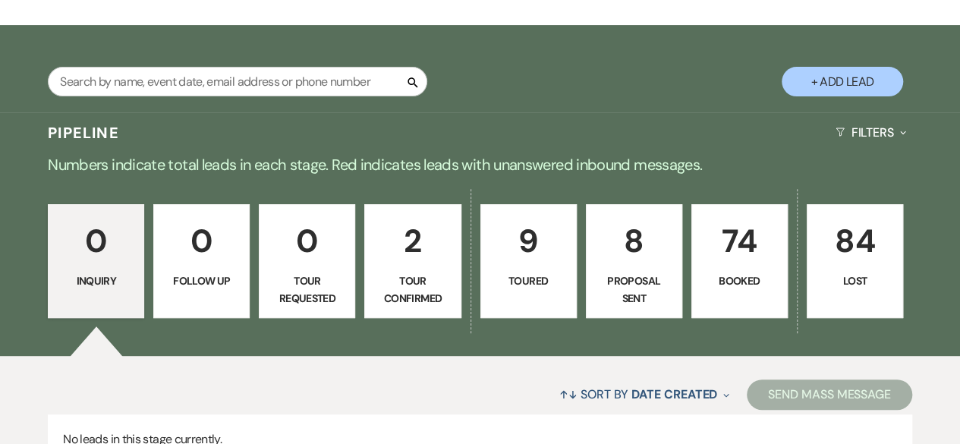
scroll to position [363, 0]
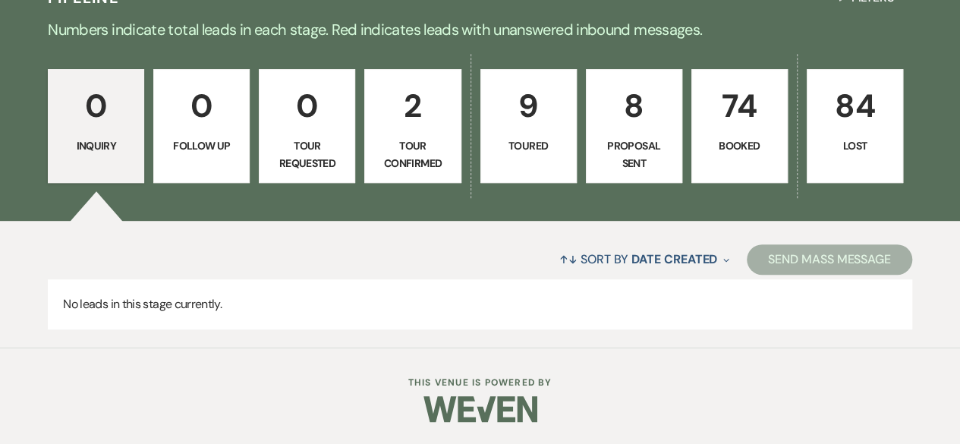
click at [745, 133] on link "74 Booked" at bounding box center [739, 126] width 96 height 114
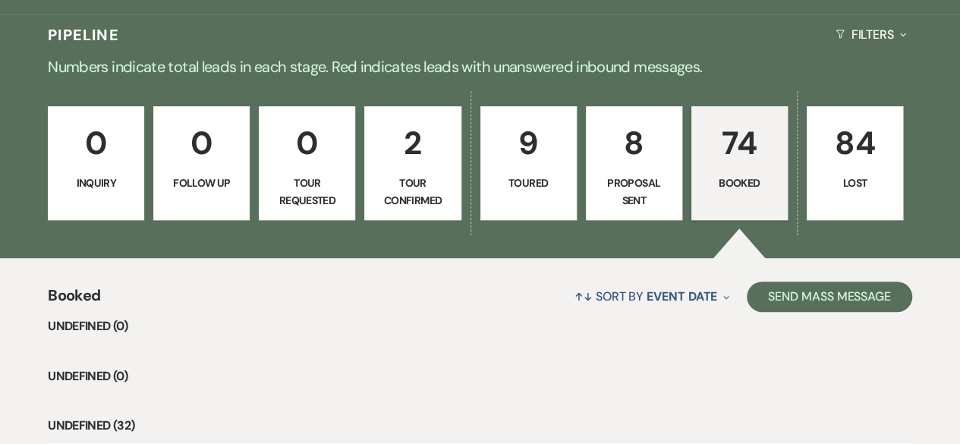
scroll to position [515, 0]
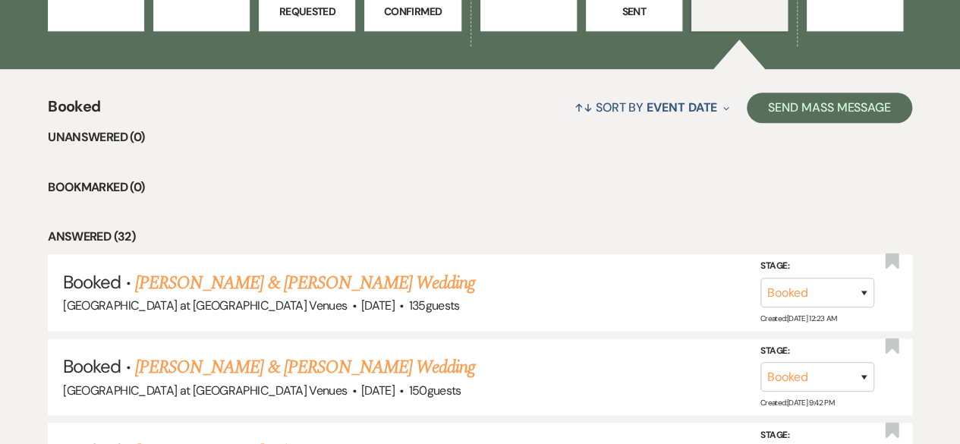
click at [279, 280] on link "[PERSON_NAME] & [PERSON_NAME] Wedding" at bounding box center [305, 282] width 340 height 27
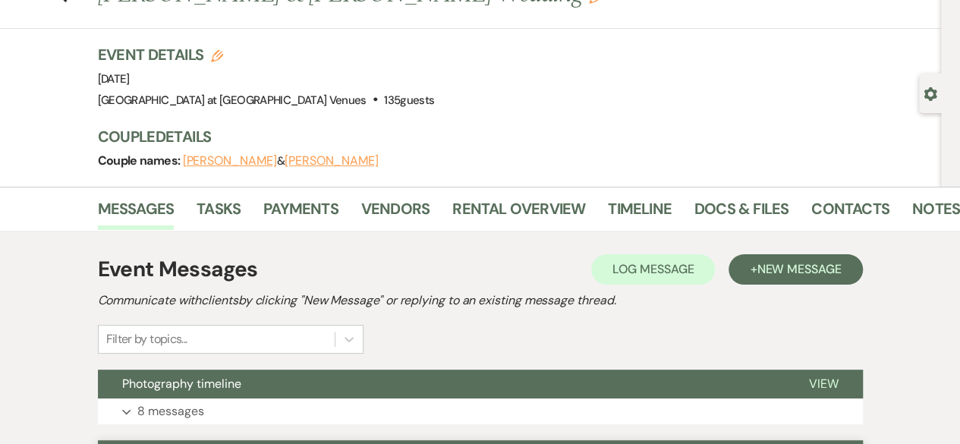
scroll to position [304, 0]
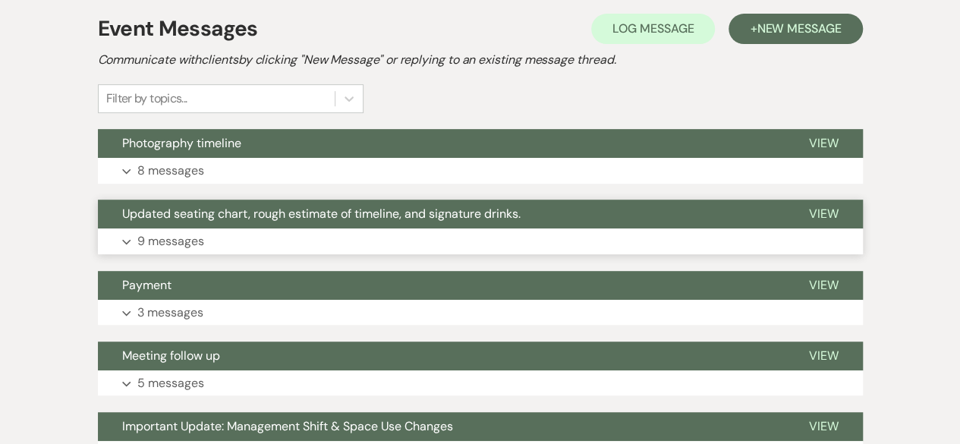
click at [178, 244] on p "9 messages" at bounding box center [170, 241] width 67 height 20
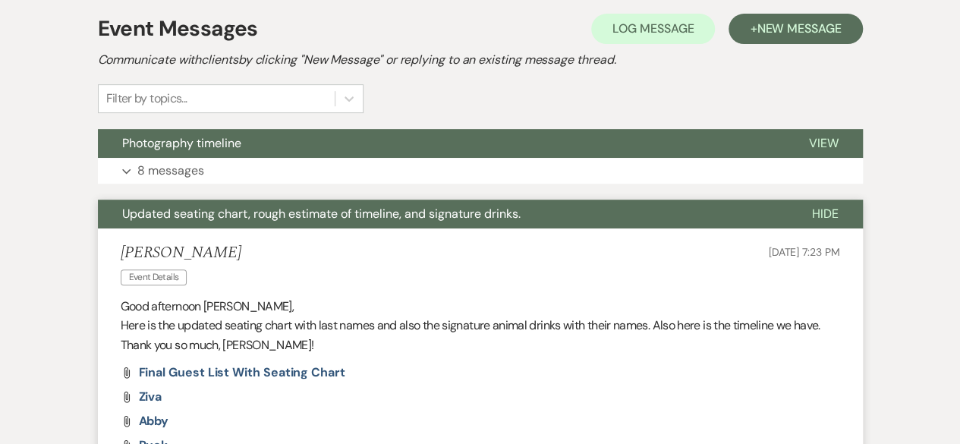
scroll to position [607, 0]
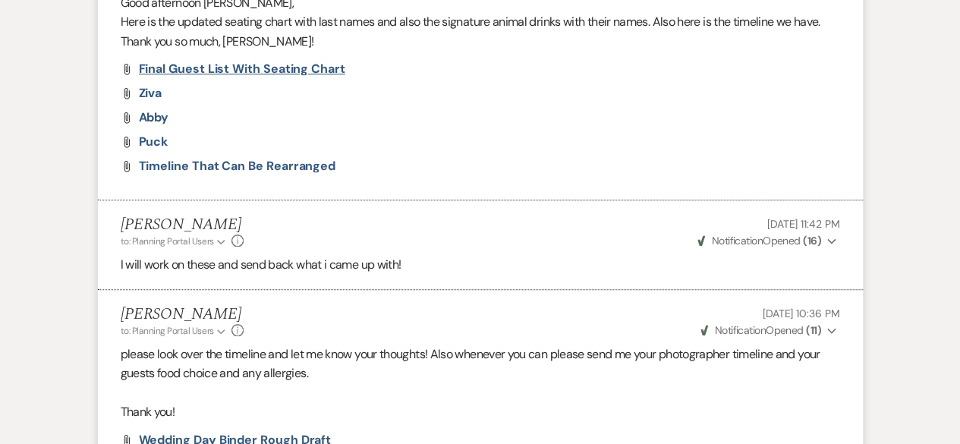
click at [206, 66] on span "Final Guest list with seating chart" at bounding box center [242, 69] width 206 height 16
